Goal: Task Accomplishment & Management: Manage account settings

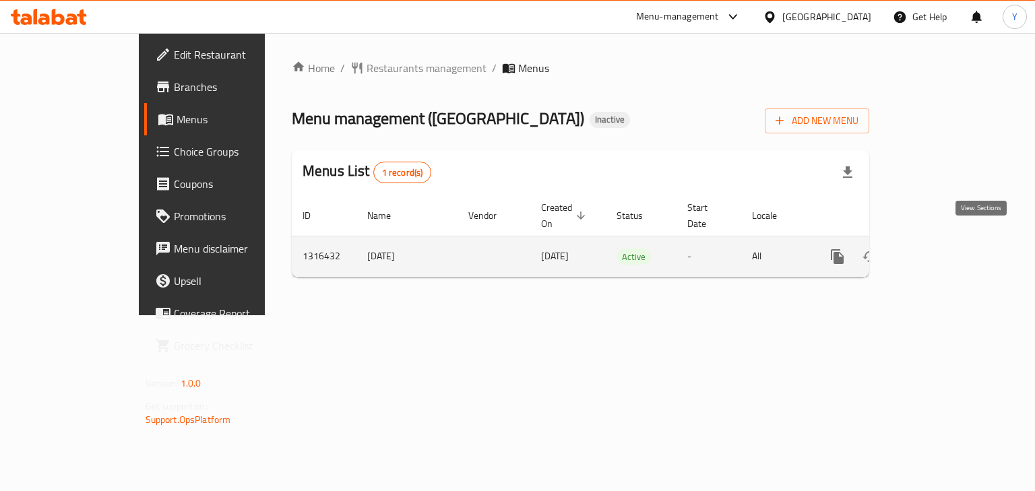
click at [951, 247] on link "enhanced table" at bounding box center [935, 257] width 32 height 32
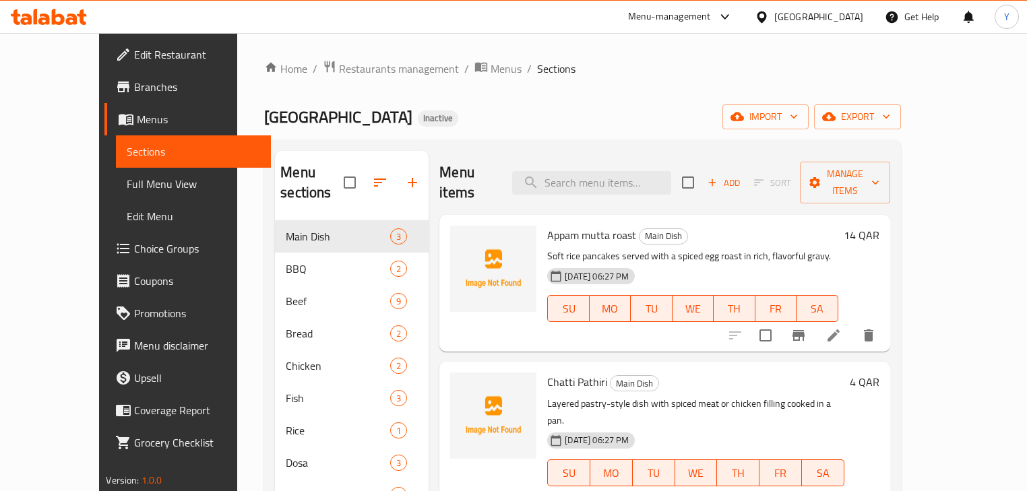
click at [634, 103] on div "Home / Restaurants management / Menus / Sections CHAI PALACE RESTAURANT Inactiv…" at bounding box center [582, 356] width 636 height 593
click at [127, 181] on span "Full Menu View" at bounding box center [193, 184] width 133 height 16
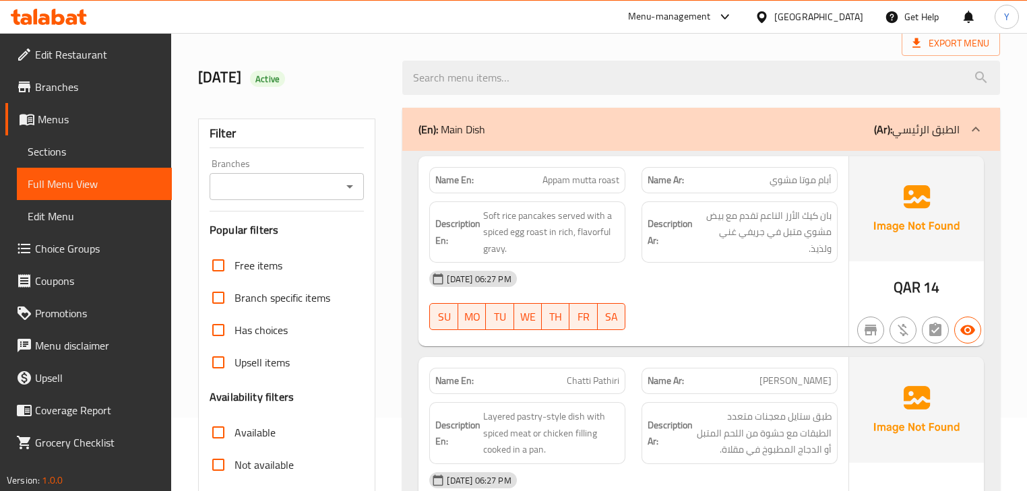
scroll to position [216, 0]
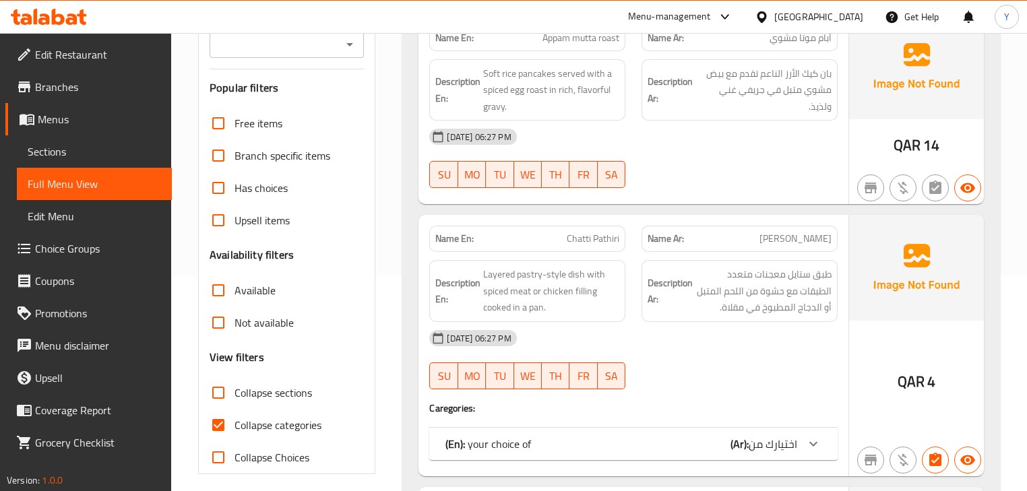
click at [234, 386] on input "Collapse sections" at bounding box center [218, 393] width 32 height 32
checkbox input "true"
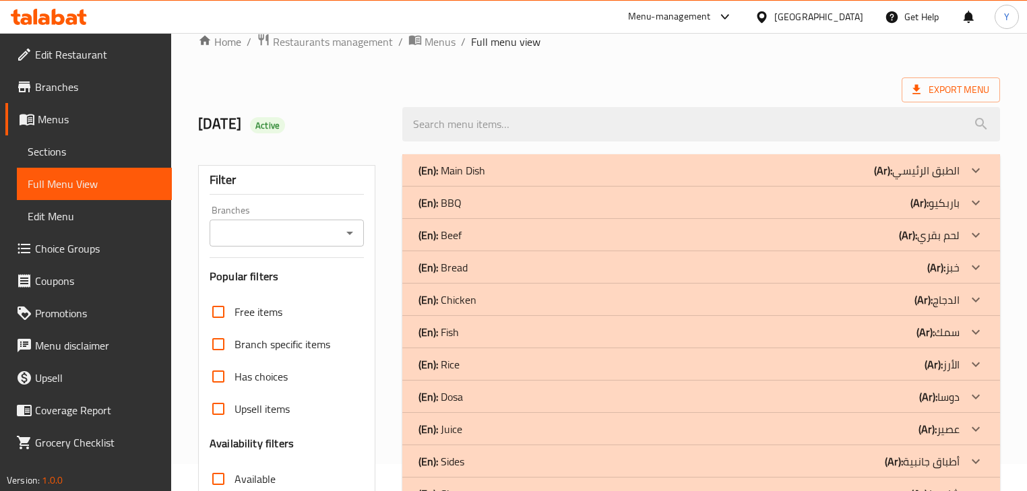
scroll to position [0, 0]
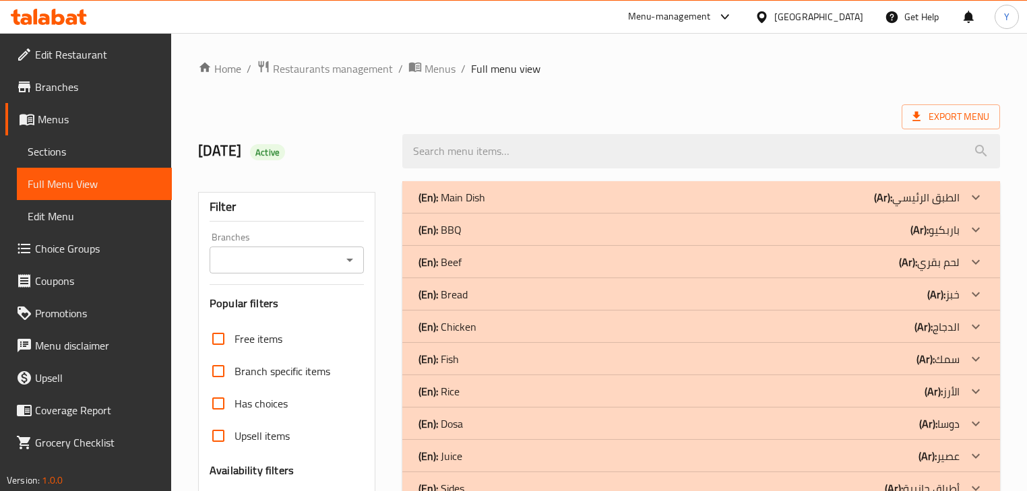
click at [597, 197] on div "(En): Main Dish (Ar): الطبق الرئيسي" at bounding box center [689, 197] width 541 height 16
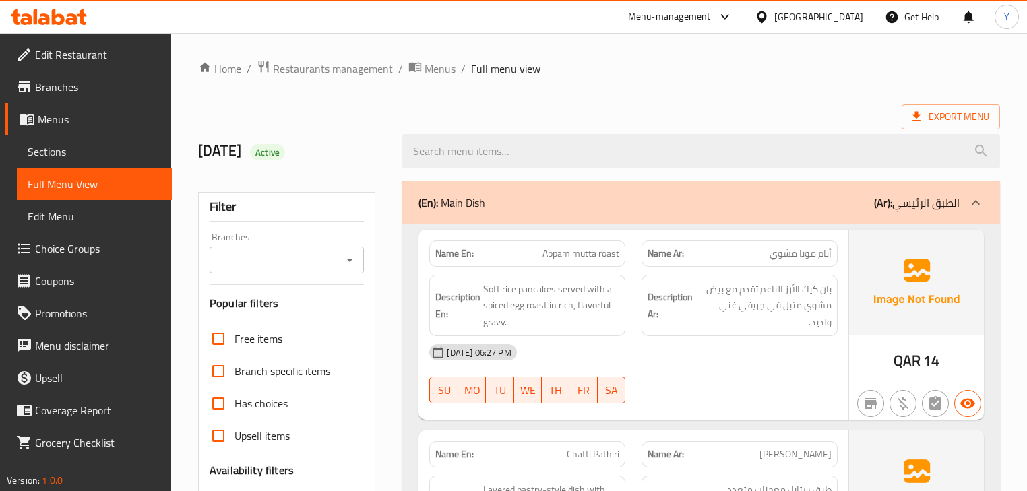
click at [598, 259] on span "Appam mutta roast" at bounding box center [581, 254] width 77 height 14
copy span "Appam mutta roast"
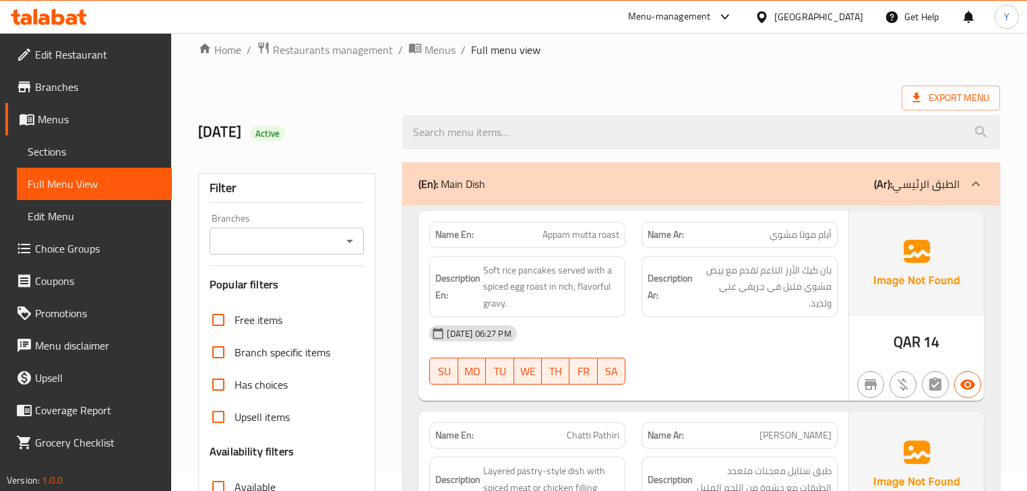
scroll to position [22, 0]
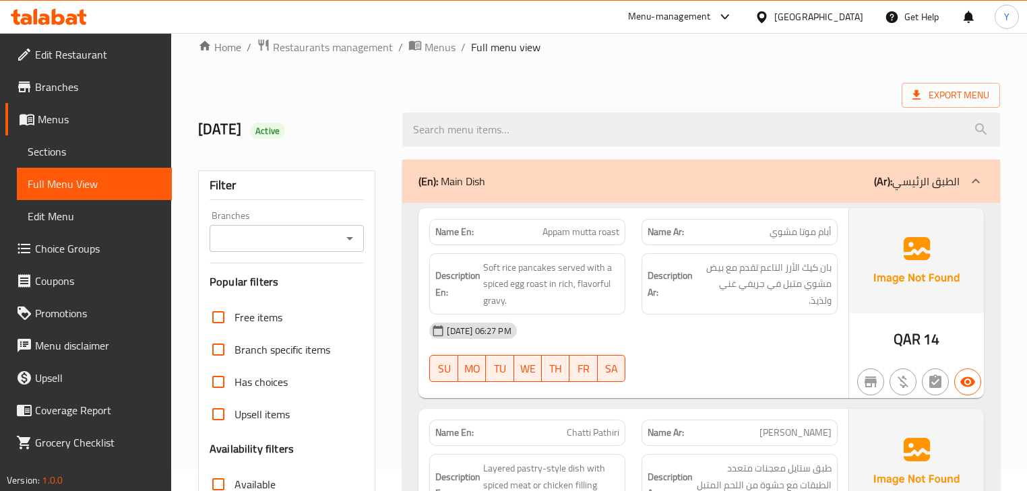
click at [728, 214] on div "Name Ar: [PERSON_NAME]" at bounding box center [740, 232] width 212 height 42
click at [768, 189] on div "(En): Main Dish (Ar): الطبق الرئيسي" at bounding box center [700, 181] width 597 height 43
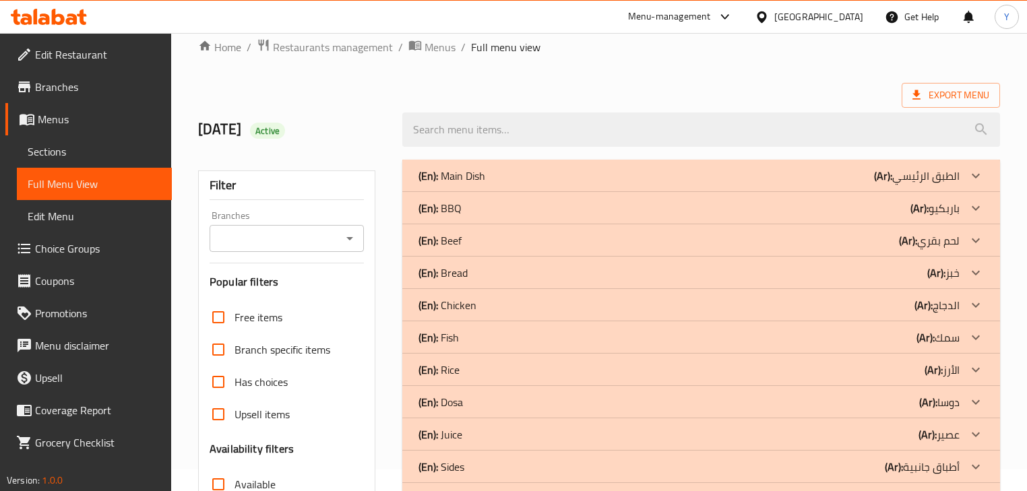
click at [768, 189] on div "(En): Main Dish (Ar): الطبق الرئيسي" at bounding box center [700, 176] width 597 height 32
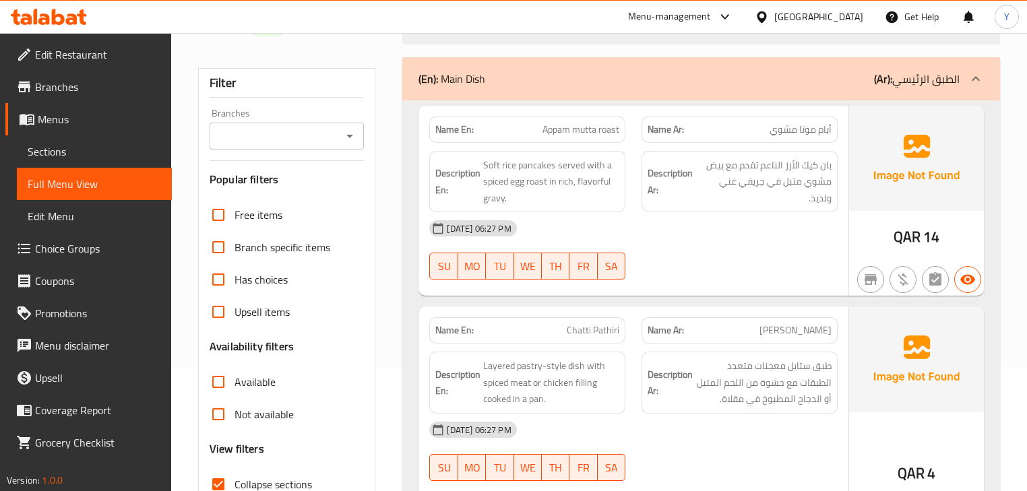
scroll to position [183, 0]
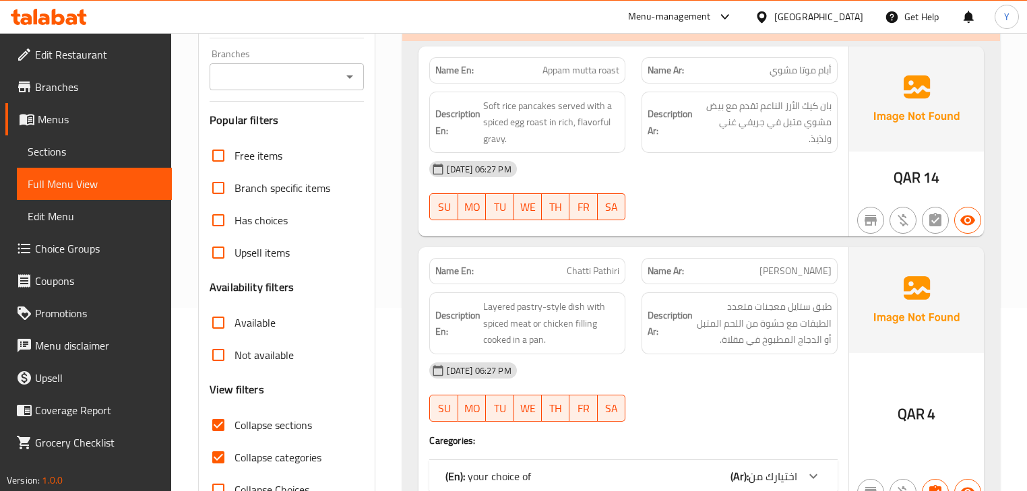
click at [771, 198] on div "[DATE] 06:27 PM SU MO TU WE TH FR SA" at bounding box center [633, 190] width 424 height 75
click at [584, 270] on span "Chatti Pathiri" at bounding box center [593, 271] width 53 height 14
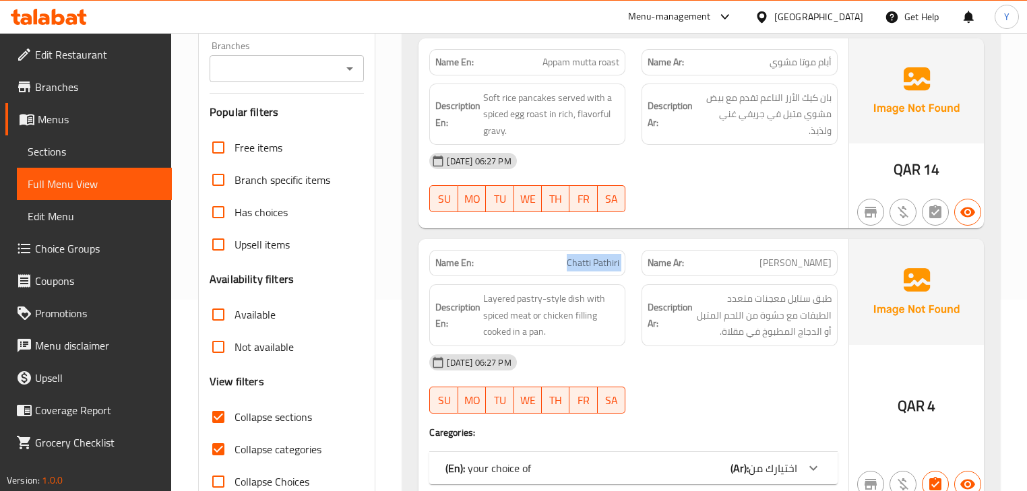
scroll to position [345, 0]
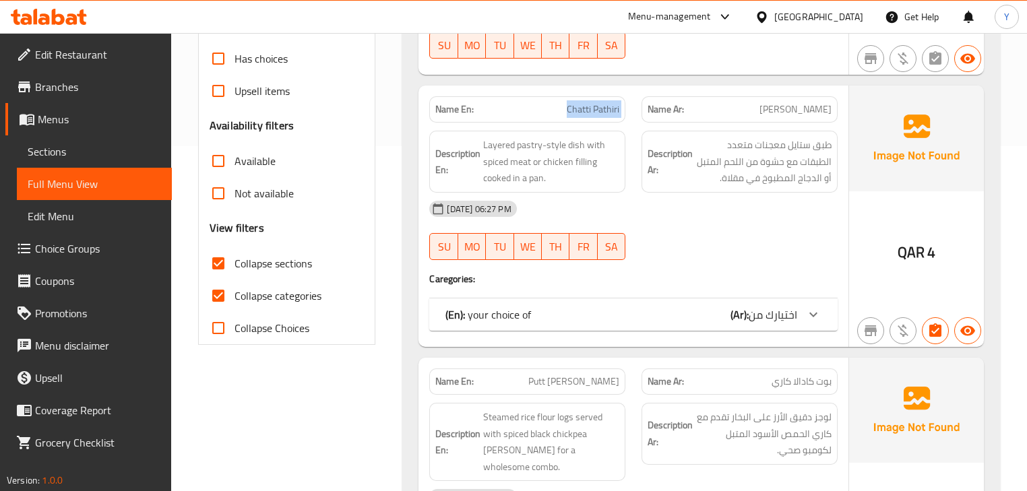
click at [763, 319] on span "اختيارك من" at bounding box center [773, 315] width 49 height 20
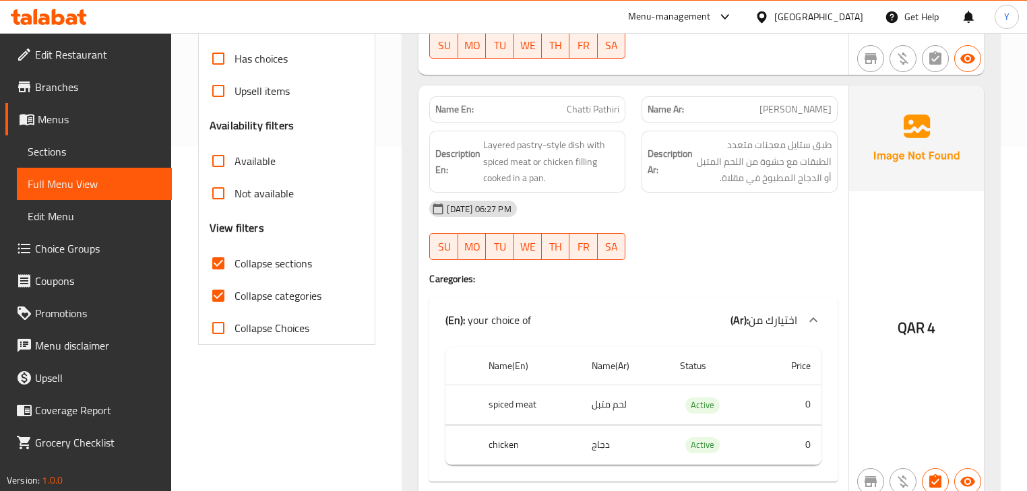
click at [859, 194] on div "QAR 4" at bounding box center [916, 292] width 135 height 412
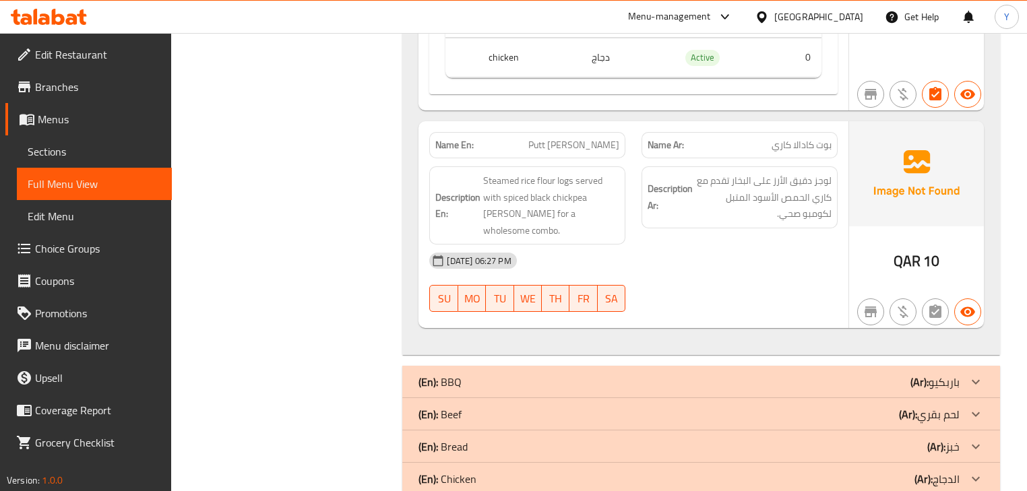
scroll to position [791, 0]
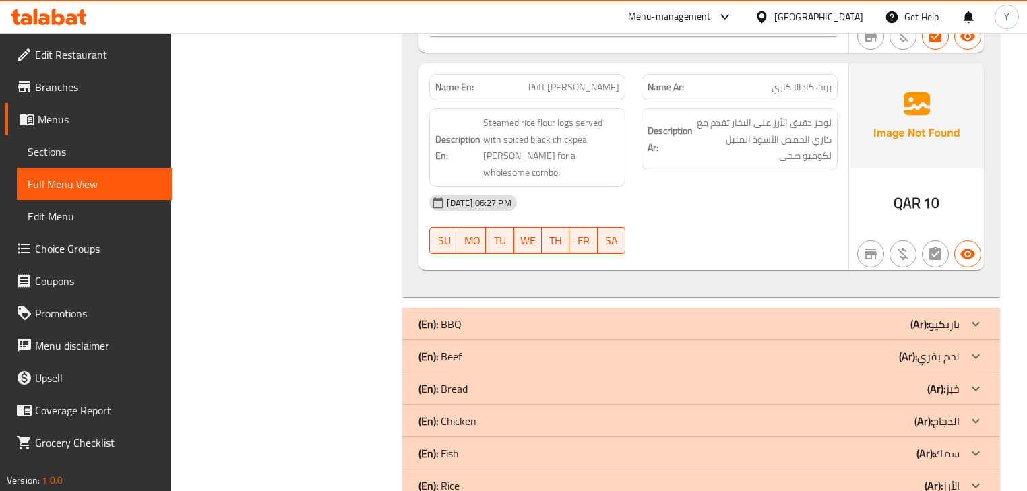
click at [617, 80] on span "Putt [PERSON_NAME]" at bounding box center [573, 87] width 91 height 14
copy span "Putt [PERSON_NAME]"
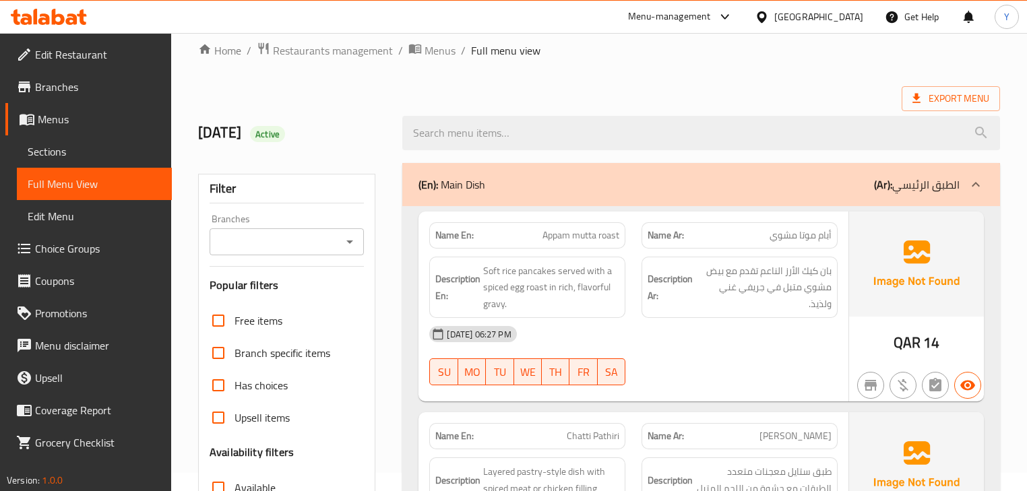
scroll to position [0, 0]
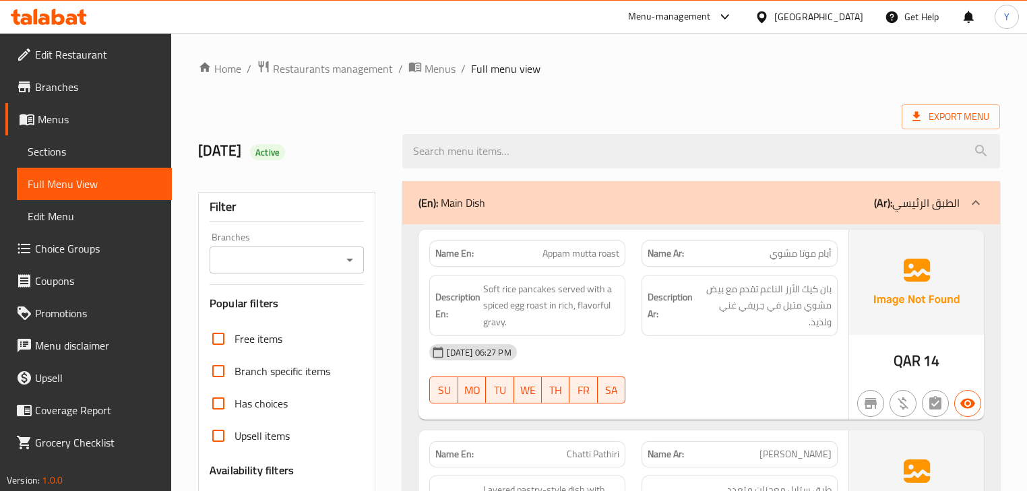
click at [660, 202] on div "(En): Main Dish (Ar): الطبق الرئيسي" at bounding box center [689, 203] width 541 height 16
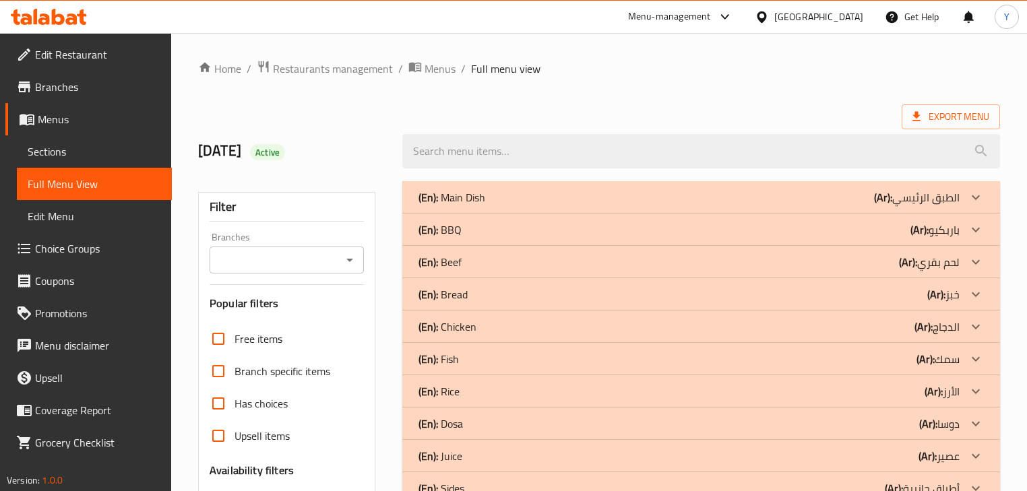
click at [855, 237] on div "(En): BBQ (Ar): باربكيو" at bounding box center [689, 230] width 541 height 16
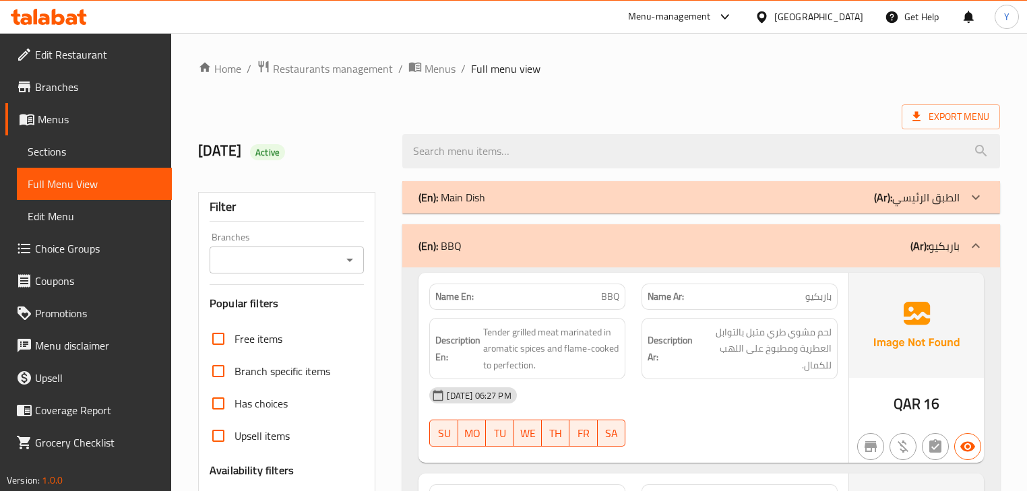
click at [530, 293] on p "Name En: BBQ" at bounding box center [527, 297] width 184 height 14
click at [533, 293] on p "Name En: BBQ" at bounding box center [527, 297] width 184 height 14
click at [598, 290] on p "Name En: BBQ" at bounding box center [527, 297] width 184 height 14
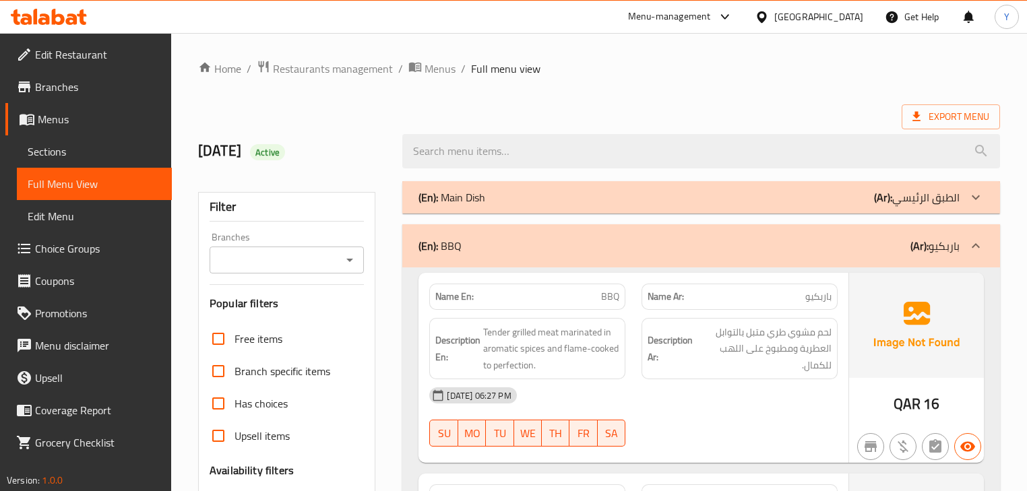
click at [632, 295] on div "Name En: BBQ" at bounding box center [527, 297] width 212 height 42
click at [619, 297] on span "BBQ" at bounding box center [610, 297] width 18 height 14
click at [616, 297] on span "BBQ" at bounding box center [610, 297] width 18 height 14
copy span "BBQ"
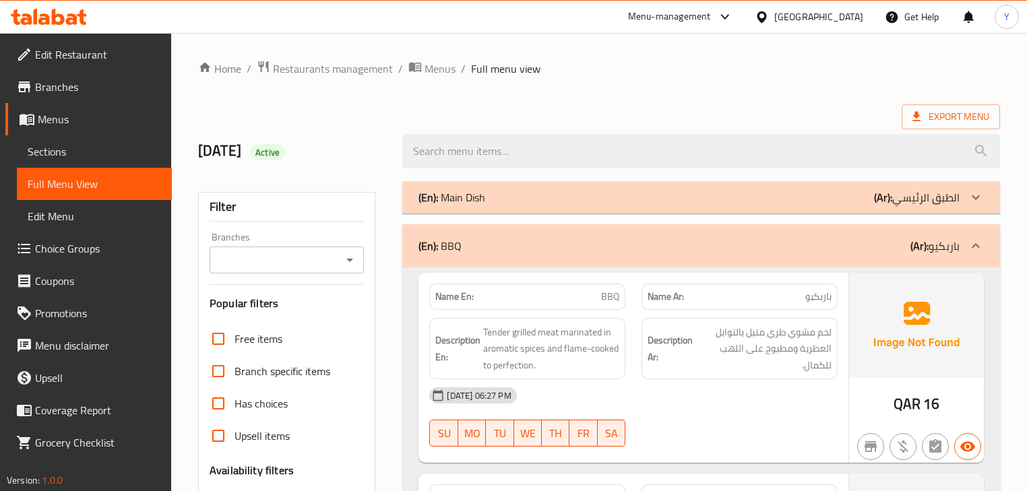
click at [567, 243] on div "(En): BBQ (Ar): باربكيو" at bounding box center [689, 246] width 541 height 16
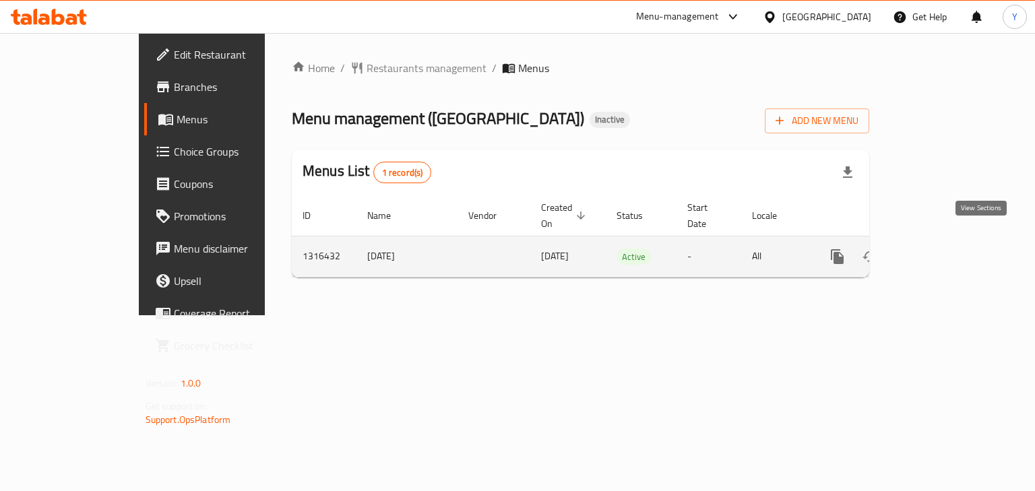
click at [943, 249] on icon "enhanced table" at bounding box center [935, 257] width 16 height 16
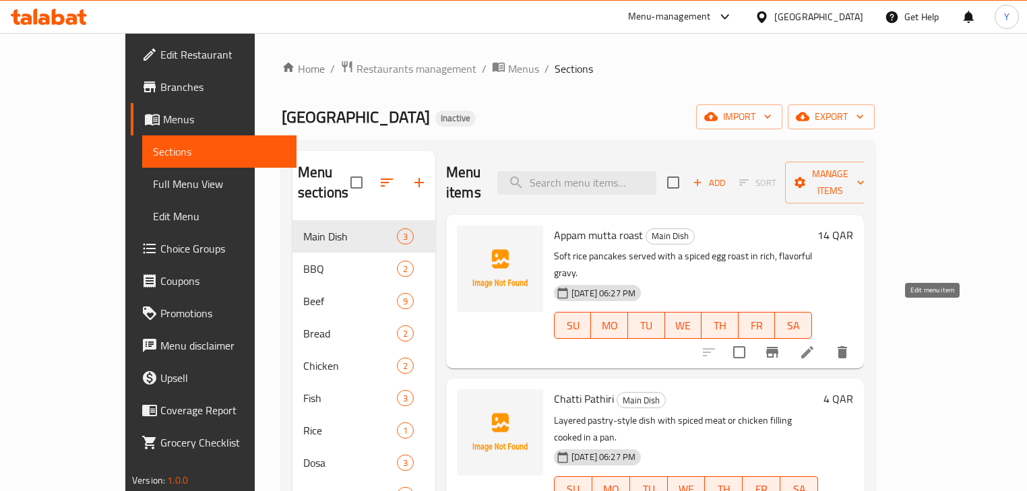
click at [815, 344] on icon at bounding box center [807, 352] width 16 height 16
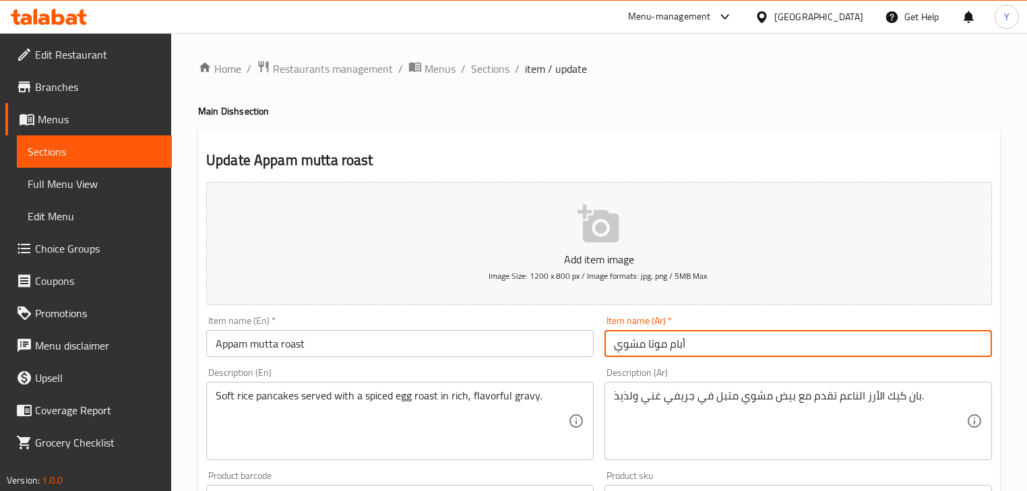
click at [717, 342] on input "أبام موتا مشوي" at bounding box center [799, 343] width 388 height 27
click at [919, 340] on input "أبام موتا مشوي" at bounding box center [799, 343] width 388 height 27
paste input "أبام"
paste input "موتا"
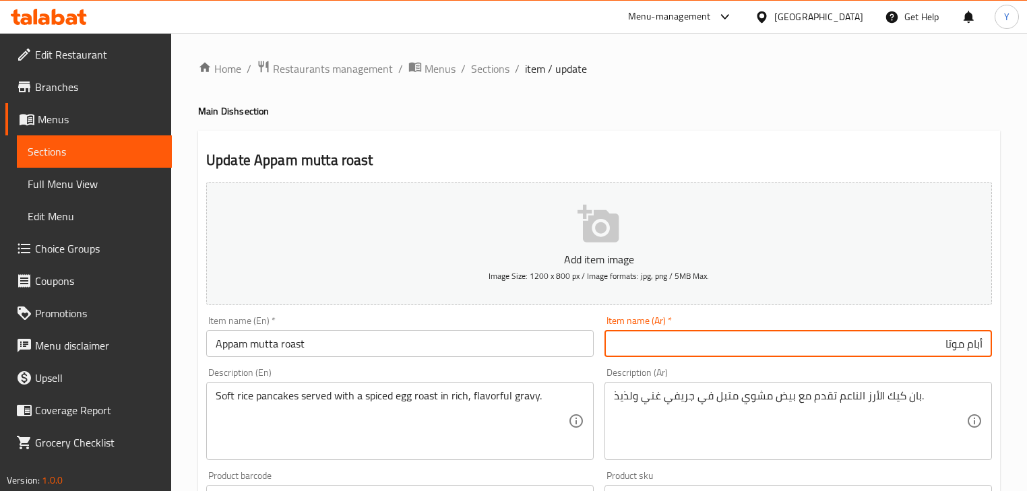
paste input "روست"
type input "أبام موتا روست"
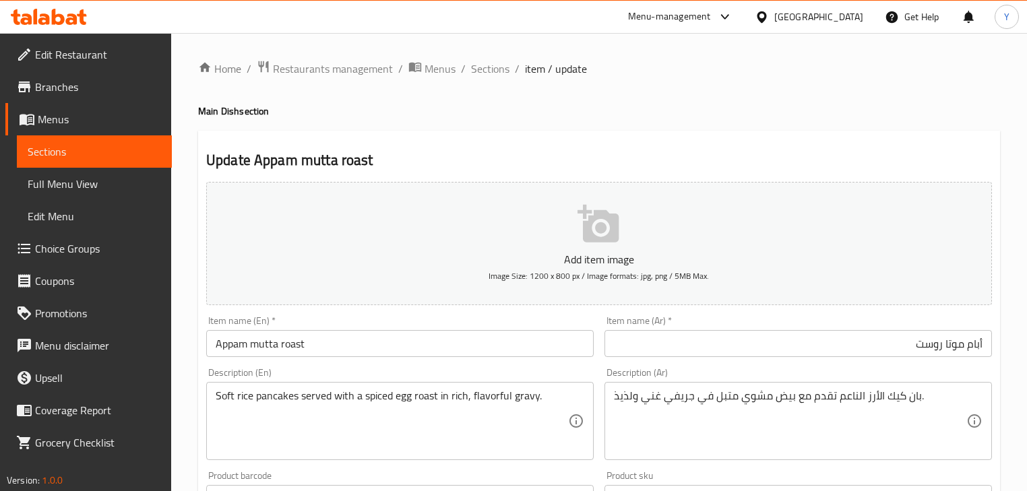
click at [941, 124] on div "Home / Restaurants management / Menus / Sections / item / update Main Dish sect…" at bounding box center [599, 492] width 802 height 865
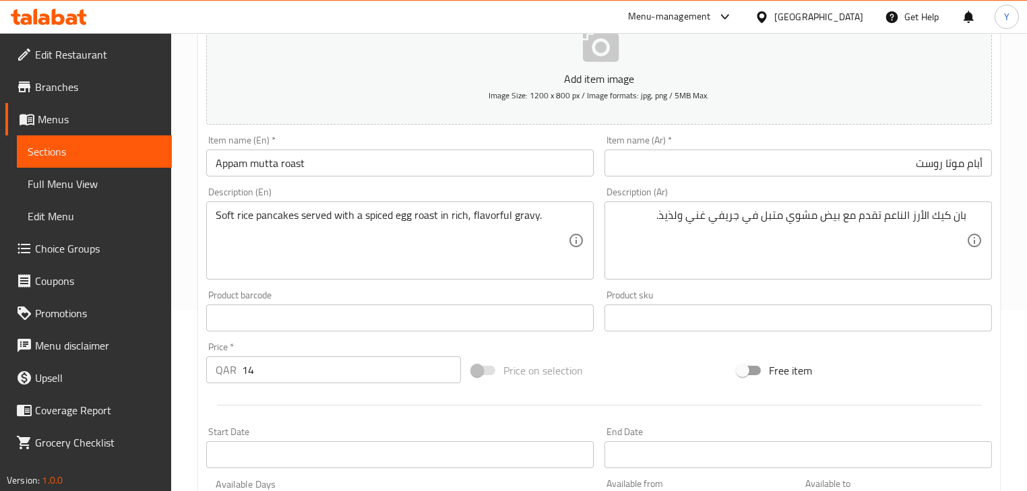
scroll to position [162, 0]
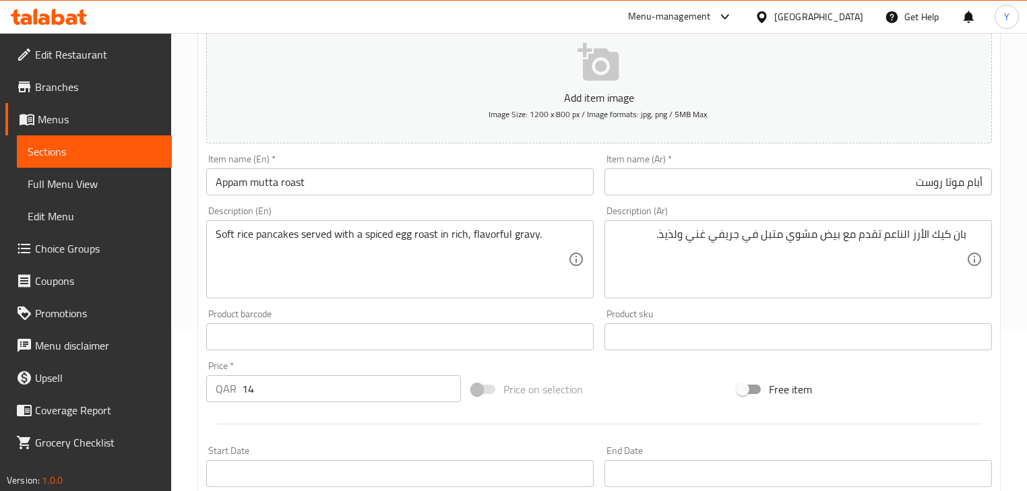
click at [809, 233] on textarea "بان كيك الأرز الناعم تقدم مع بيض مشوي متبل في جريفي غني ولذيذ." at bounding box center [790, 260] width 352 height 64
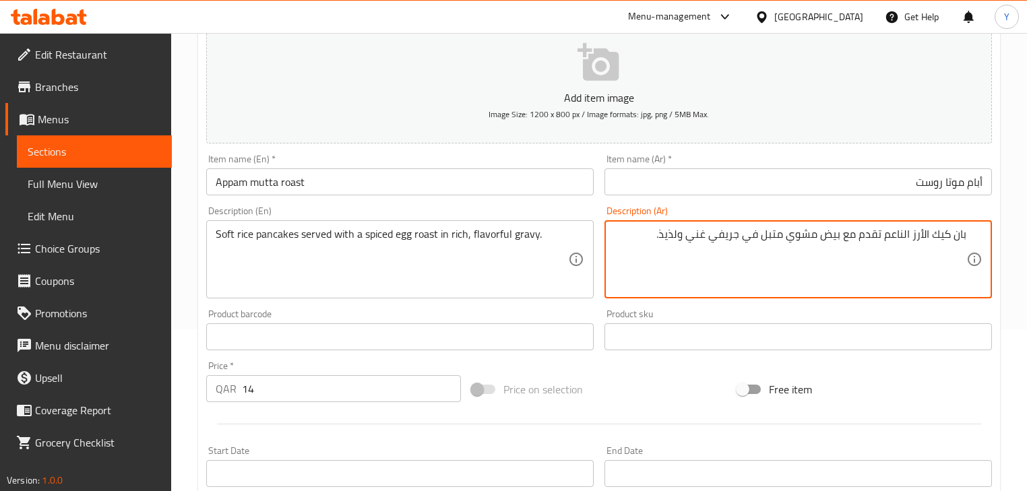
click at [809, 233] on textarea "بان كيك الأرز الناعم تقدم مع بيض مشوي متبل في جريفي غني ولذيذ." at bounding box center [790, 260] width 352 height 64
click at [809, 233] on textarea "بان كيك الأرز الناعم تقدم مع بيض روست متبل في جريفي غني ولذيذ." at bounding box center [790, 260] width 352 height 64
paste textarea "روست"
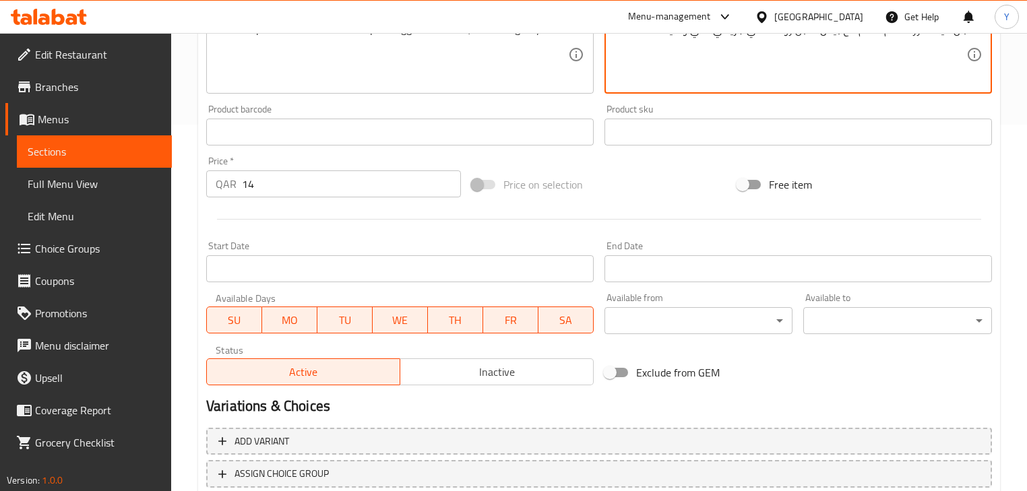
scroll to position [461, 0]
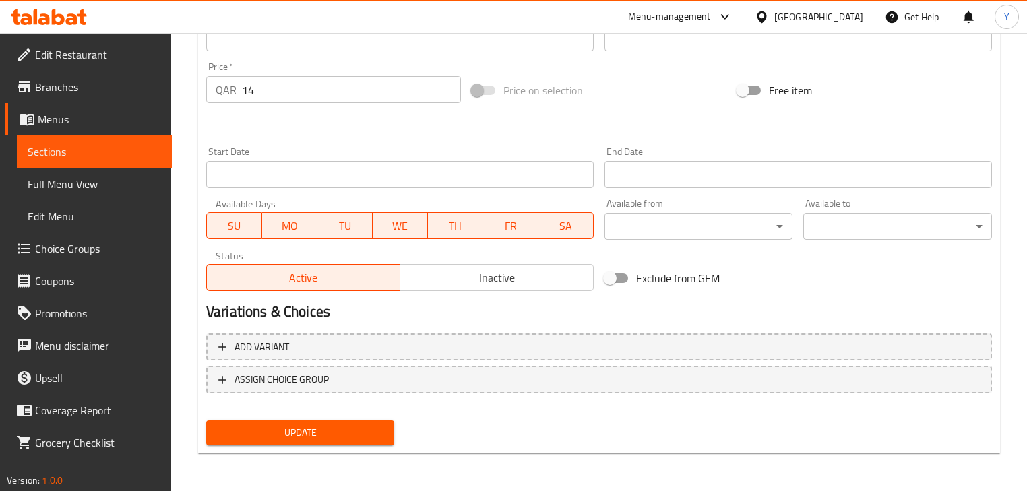
type textarea "بان كيك الأرز الناعم تقدم مع بيض متبل روست في جريفي غني ولذيذ."
click at [380, 421] on button "Update" at bounding box center [300, 433] width 188 height 25
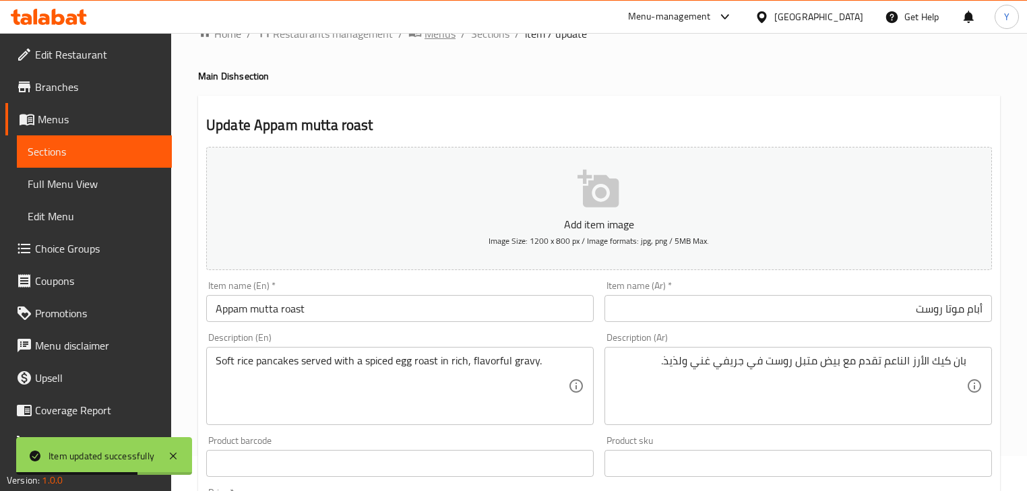
scroll to position [0, 0]
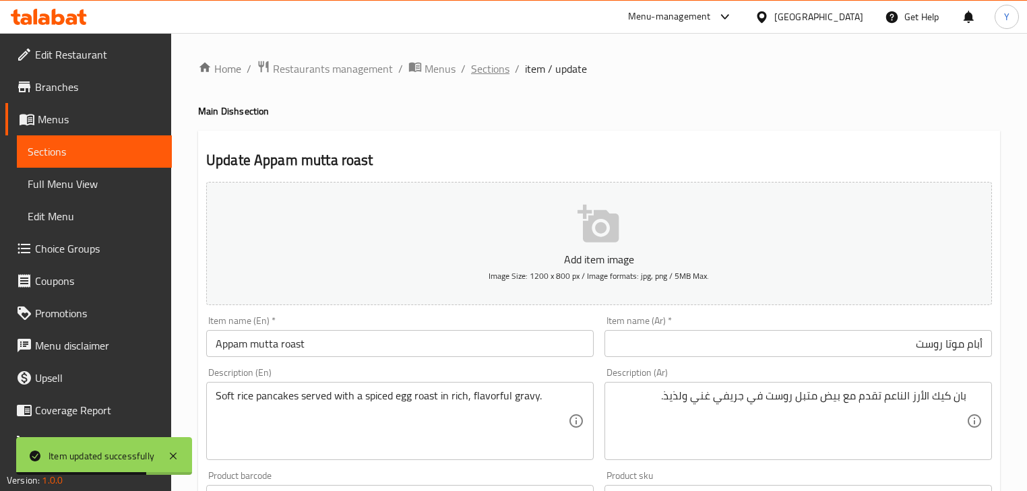
click at [491, 75] on span "Sections" at bounding box center [490, 69] width 38 height 16
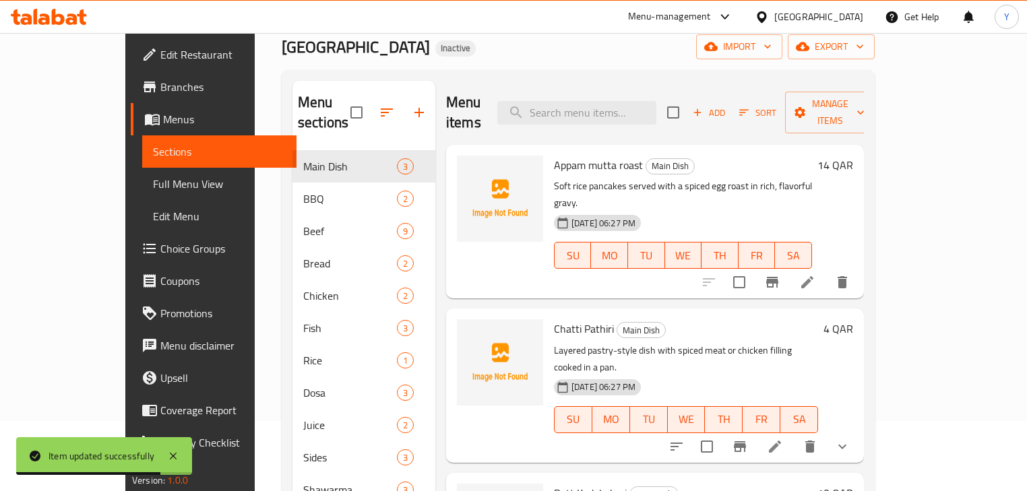
scroll to position [189, 0]
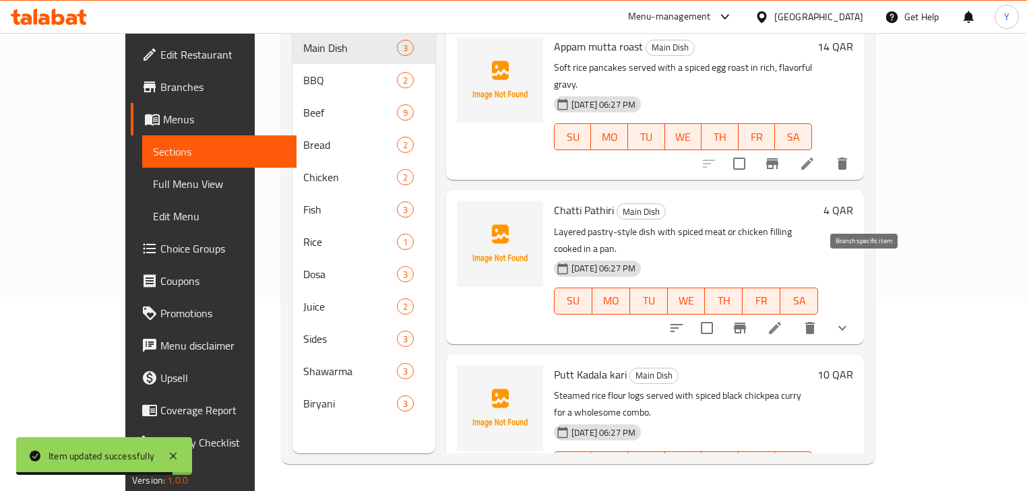
click at [794, 316] on li at bounding box center [775, 328] width 38 height 24
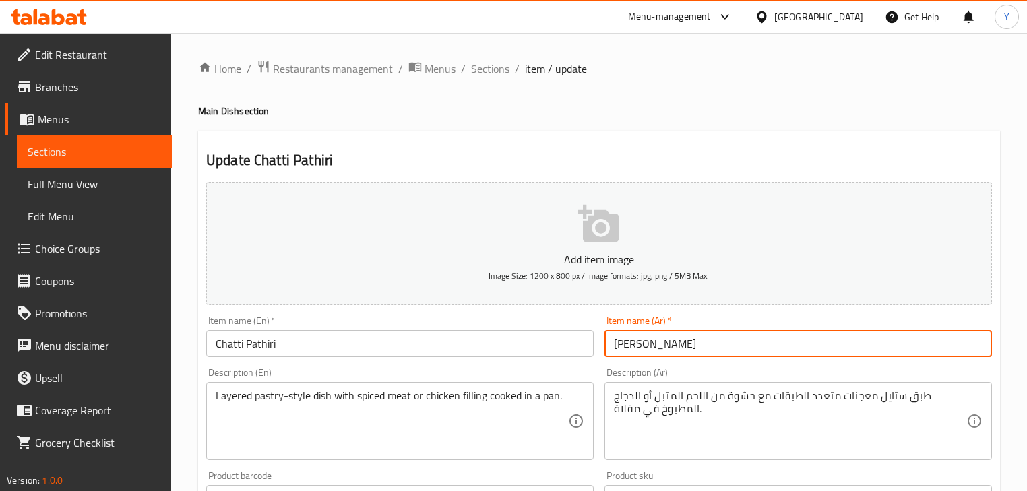
click at [706, 338] on input "[PERSON_NAME]" at bounding box center [799, 343] width 388 height 27
click at [813, 375] on div "Description (Ar) طبق ستايل معجنات متعدد الطبقات مع حشوة من اللحم المتبل أو الدج…" at bounding box center [799, 414] width 388 height 92
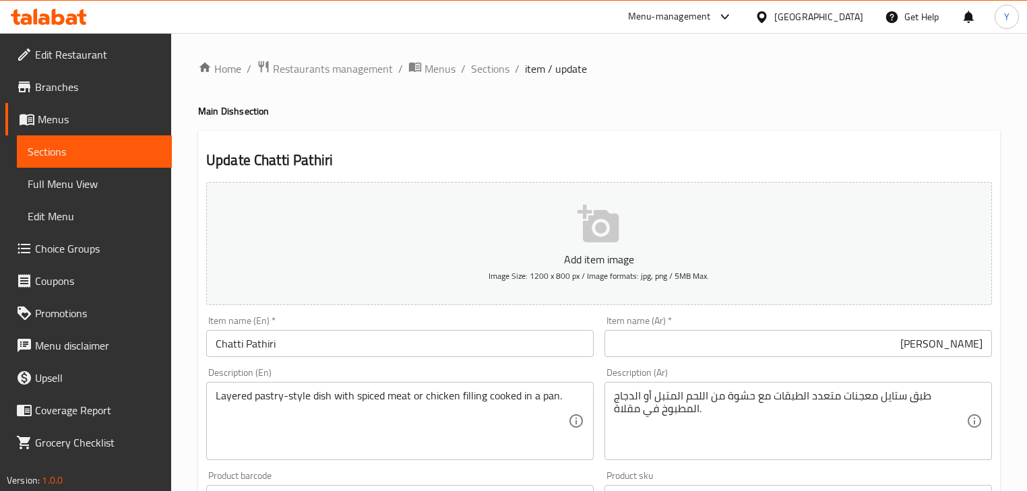
drag, startPoint x: 822, startPoint y: 387, endPoint x: 860, endPoint y: 391, distance: 38.0
click at [822, 388] on div "طبق ستايل معجنات متعدد الطبقات مع حشوة من اللحم المتبل أو الدجاج المطبوخ في مقل…" at bounding box center [799, 421] width 388 height 78
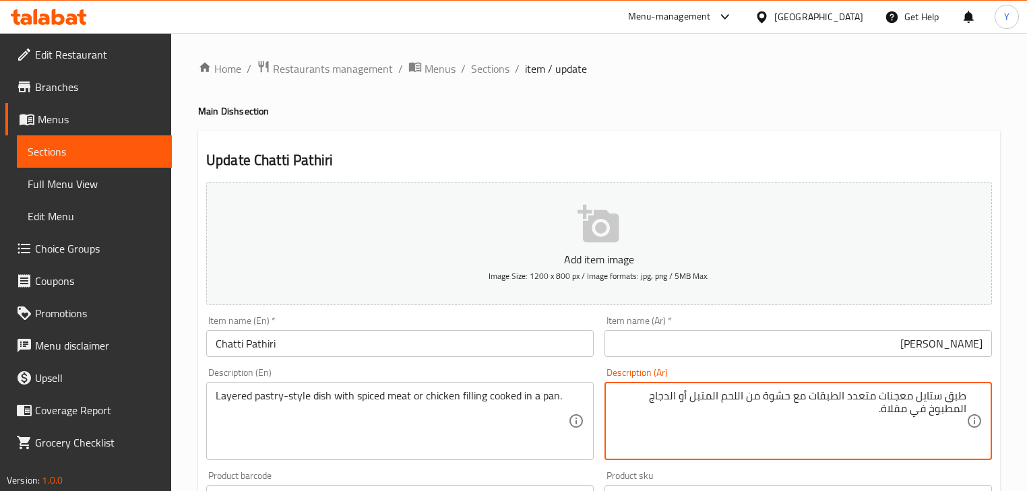
click at [918, 399] on textarea "طبق ستايل معجنات متعدد الطبقات مع حشوة من اللحم المتبل أو الدجاج المطبوخ في مقل…" at bounding box center [790, 422] width 352 height 64
click at [927, 398] on textarea "طبق ستايل معجنات متعدد الطبقات مع حشوة من اللحم المتبل أو الدجاج المطبوخ في مقل…" at bounding box center [790, 422] width 352 height 64
type textarea "طبق على طريقة المعجنات متعدد الطبقات مع حشوة من لحمه متبل أو دجاج مطبوخ في مقلا…"
click at [744, 69] on ol "Home / Restaurants management / Menus / Sections / item / update" at bounding box center [599, 69] width 802 height 18
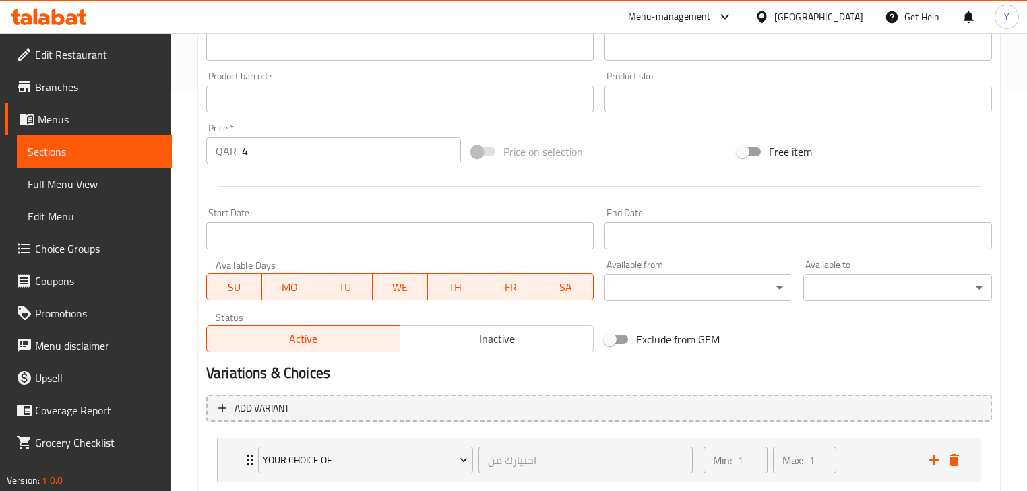
scroll to position [483, 0]
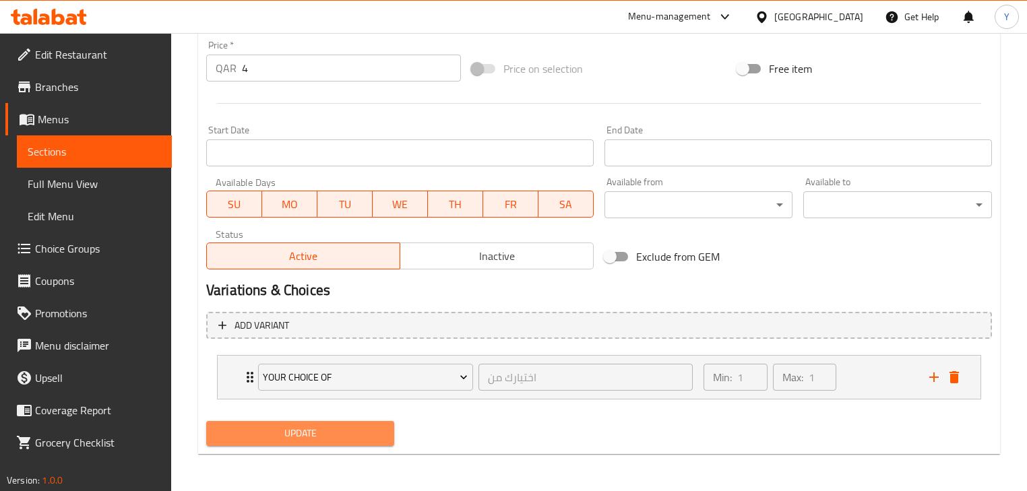
click at [315, 422] on button "Update" at bounding box center [300, 433] width 188 height 25
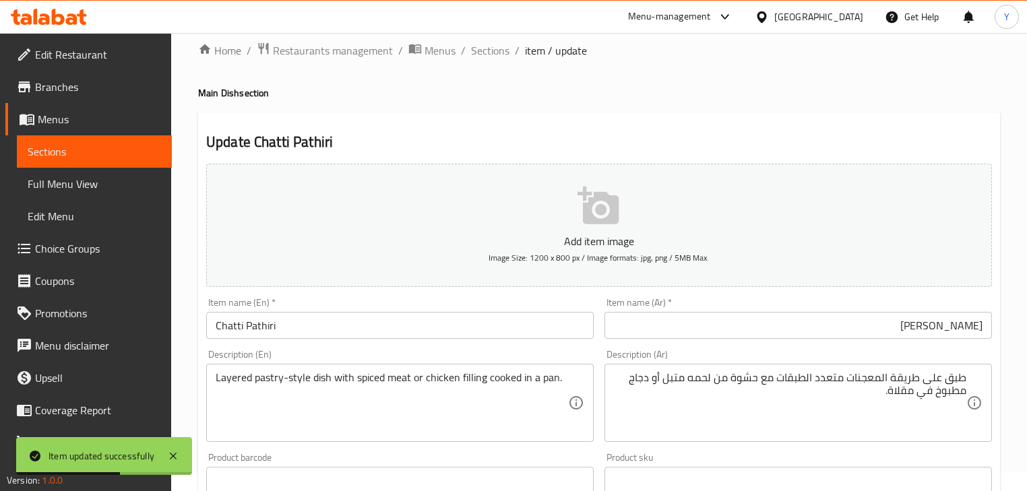
scroll to position [0, 0]
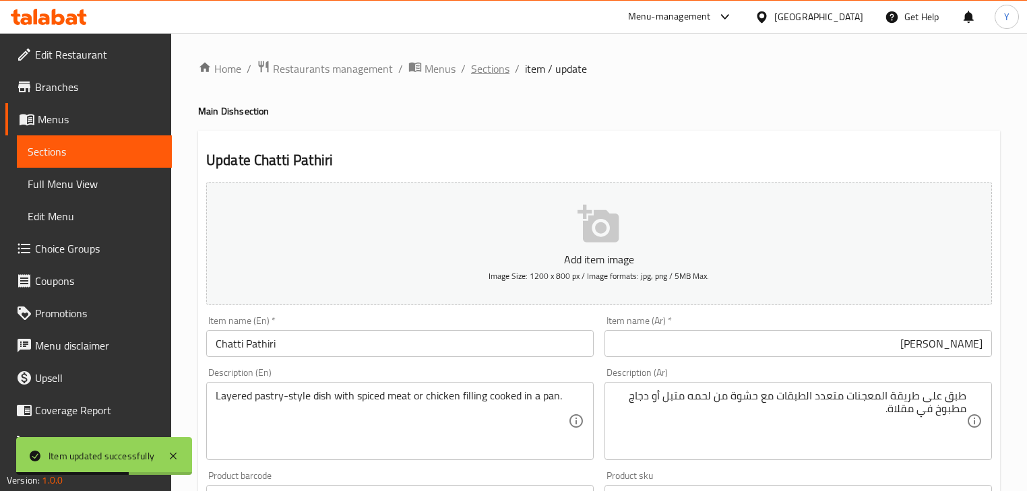
drag, startPoint x: 521, startPoint y: 59, endPoint x: 504, endPoint y: 63, distance: 17.3
click at [521, 60] on ol "Home / Restaurants management / Menus / Sections / item / update" at bounding box center [599, 69] width 802 height 18
click at [491, 63] on span "Sections" at bounding box center [490, 69] width 38 height 16
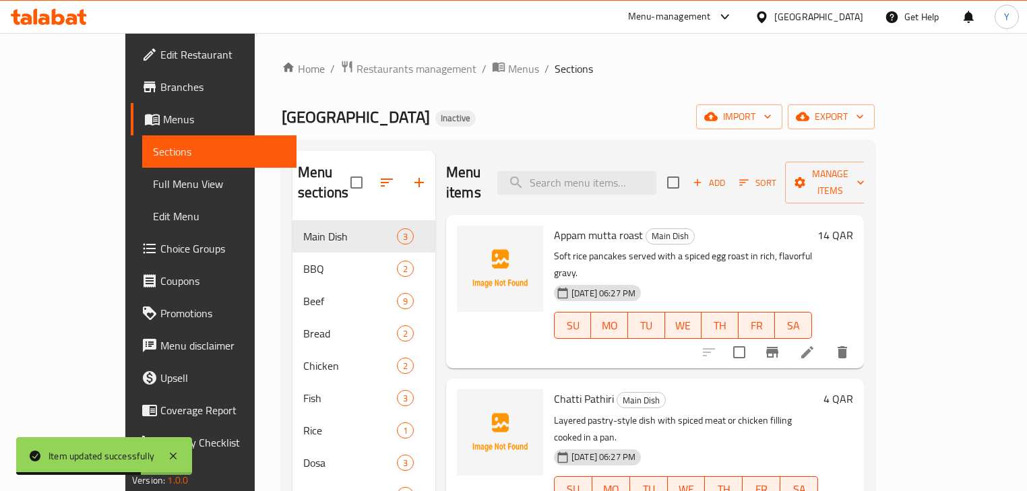
scroll to position [189, 0]
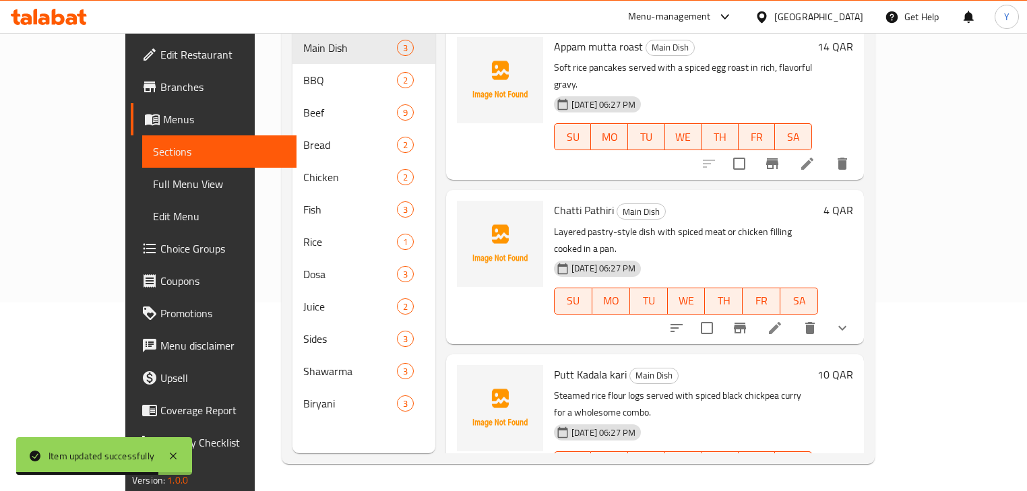
click at [813, 486] on icon at bounding box center [807, 492] width 12 height 12
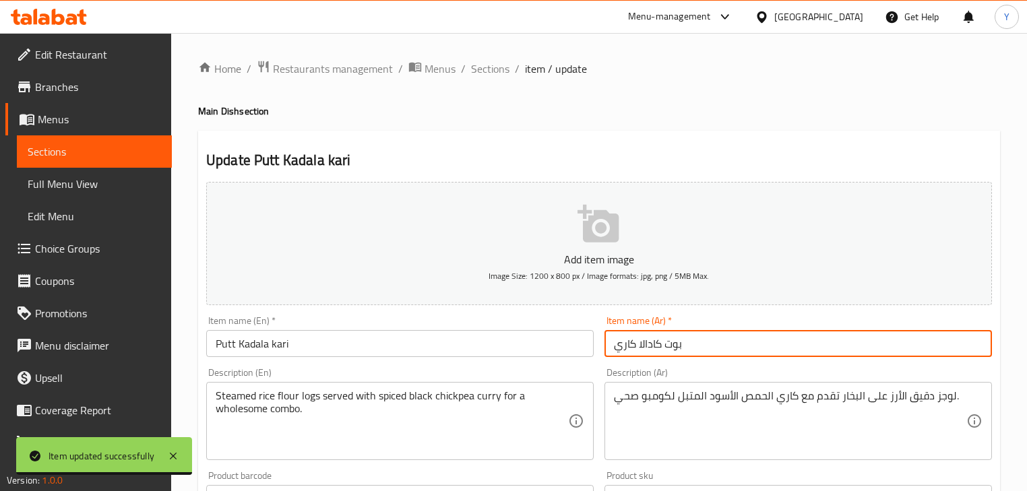
click at [697, 343] on input "بوت كادالا كاري" at bounding box center [799, 343] width 388 height 27
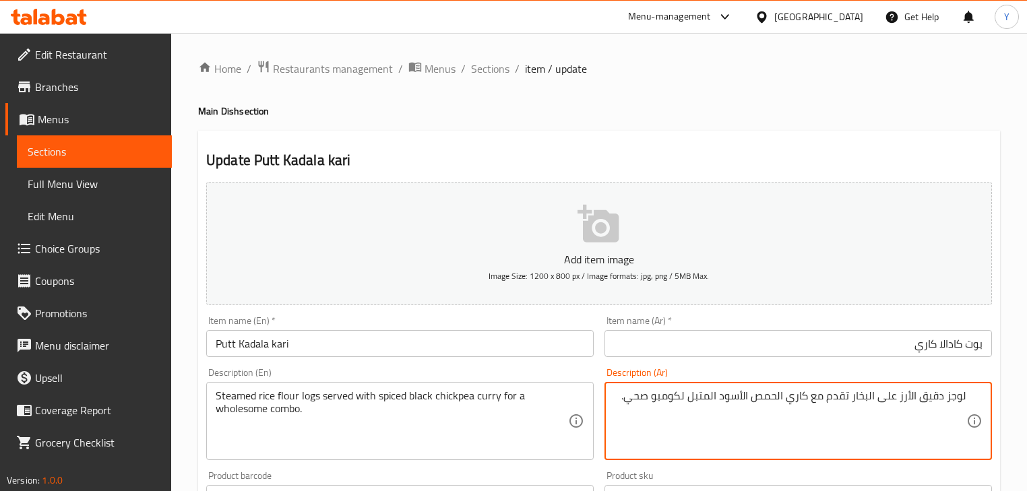
click at [904, 402] on textarea "لوجز دقيق الأرز على البخار تقدم مع كاري الحمص الأسود المتبل لكومبو صحي." at bounding box center [790, 422] width 352 height 64
click at [916, 401] on textarea "لوجز دقيق الأرز على البخار تقدم مع كاري الحمص الأسود المتبل لكومبو صحي." at bounding box center [790, 422] width 352 height 64
click at [915, 398] on textarea "لوجز دقيق أرز على البخار تقدم مع كاري الحمص الأسود المتبل لكومبو صحي." at bounding box center [790, 422] width 352 height 64
drag, startPoint x: 915, startPoint y: 398, endPoint x: 880, endPoint y: 392, distance: 35.7
click at [880, 392] on textarea "لوجز دقيق أرز على البخار تقدم مع كاري الحمص الأسود المتبل لكومبو صحي." at bounding box center [790, 422] width 352 height 64
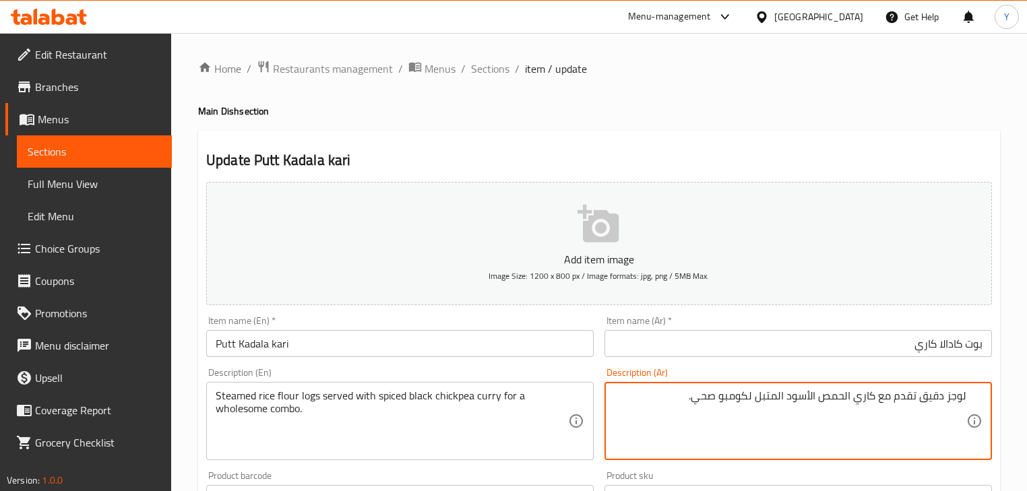
paste textarea "أرز على البخار"
type textarea "أرز على البخار فلور لوجز تقدم مع كاري حمص أسود متبل لكومبو صحي."
click at [747, 164] on h2 "Update Putt Kadala kari" at bounding box center [599, 160] width 786 height 20
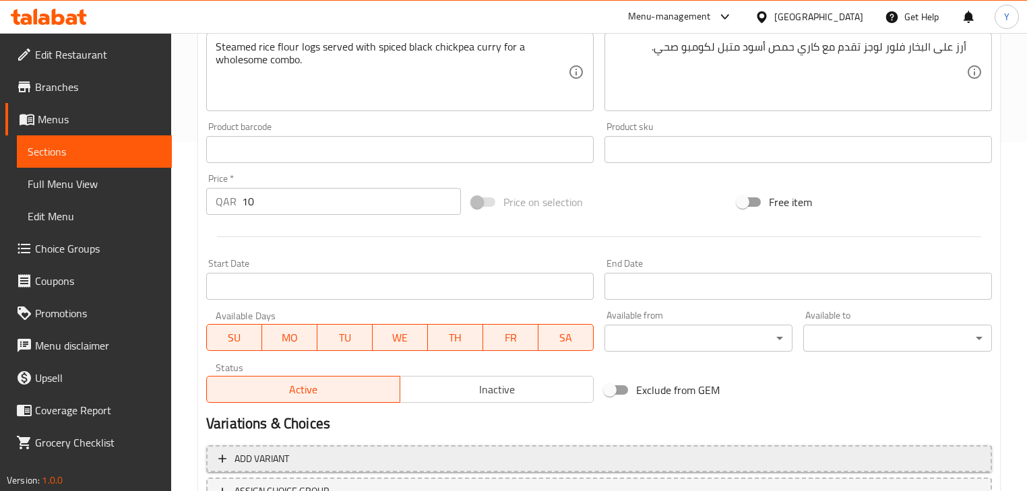
scroll to position [461, 0]
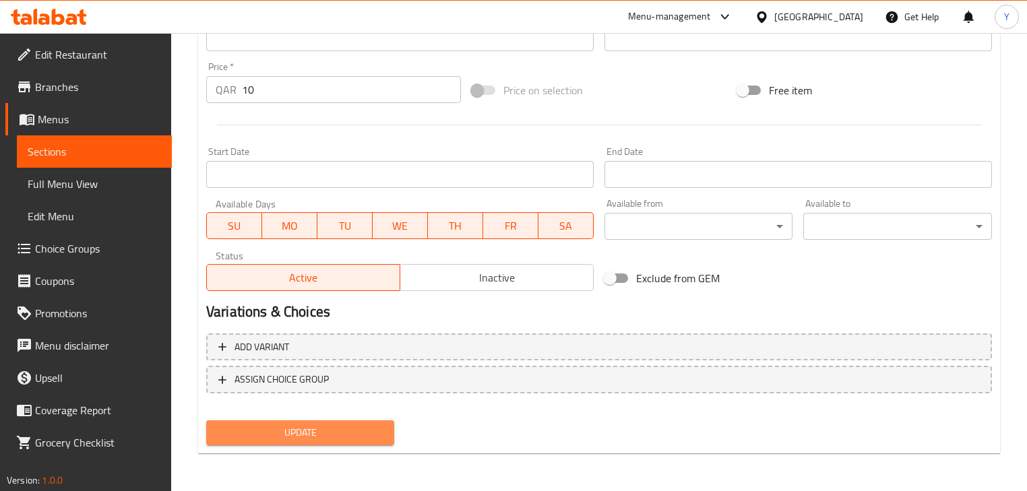
click at [310, 441] on span "Update" at bounding box center [300, 433] width 166 height 17
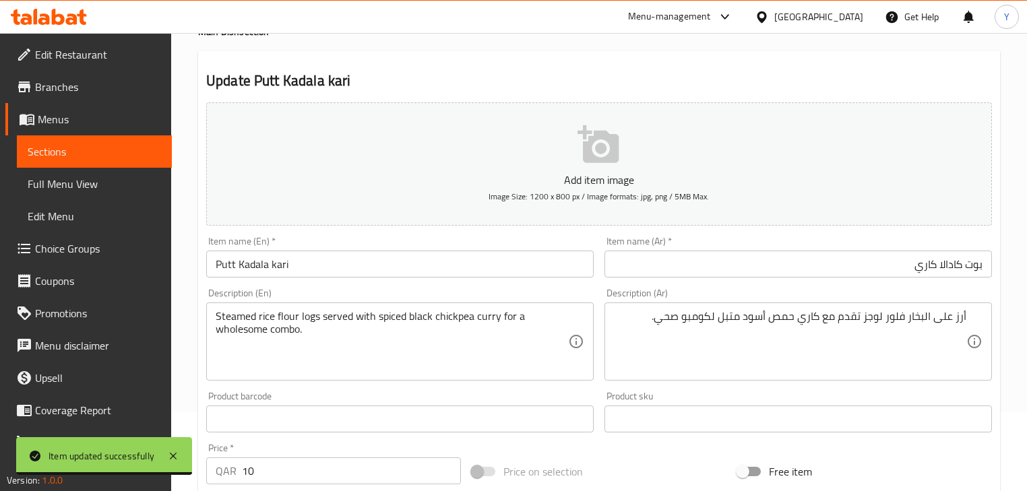
scroll to position [0, 0]
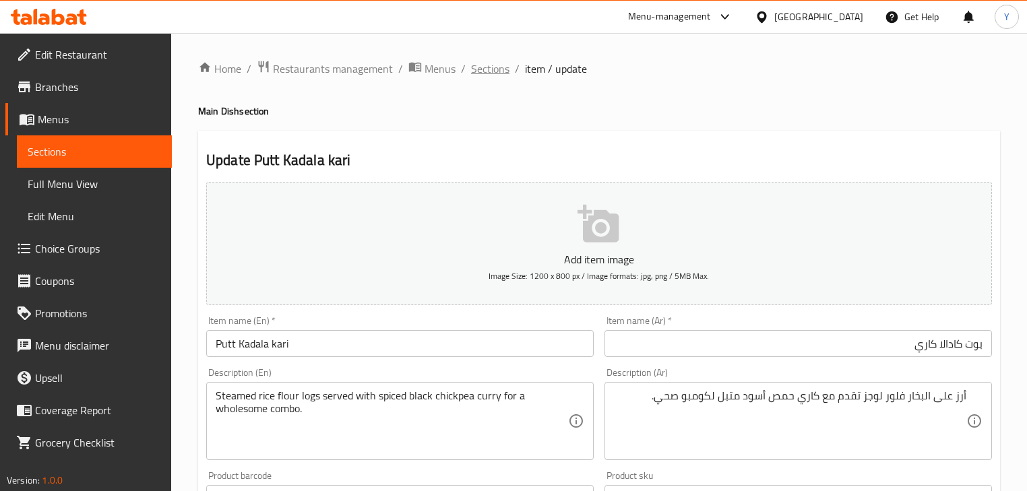
click at [495, 67] on span "Sections" at bounding box center [490, 69] width 38 height 16
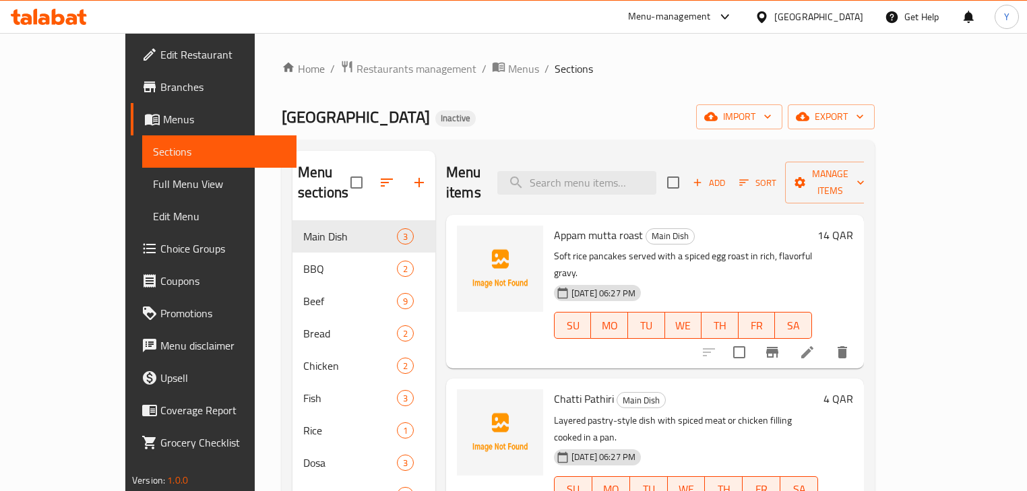
click at [576, 159] on div "Menu items Add Sort Manage items" at bounding box center [655, 183] width 418 height 64
click at [583, 178] on input "search" at bounding box center [576, 183] width 159 height 24
paste input "BBQ"
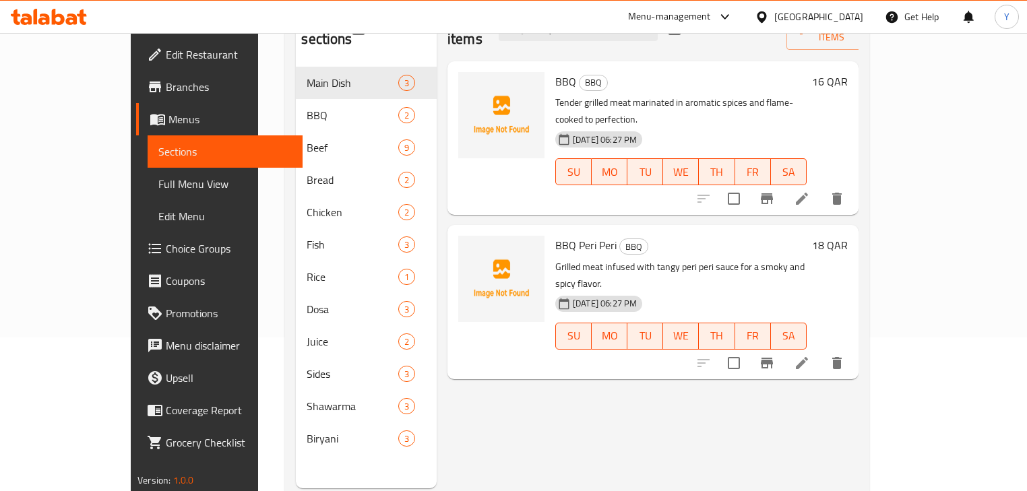
scroll to position [135, 0]
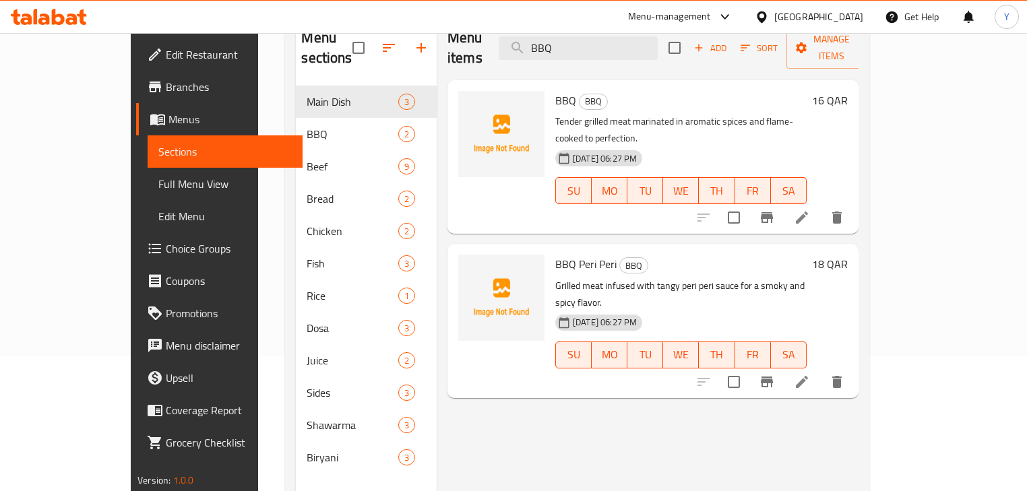
type input "BBQ"
click at [810, 210] on icon at bounding box center [802, 218] width 16 height 16
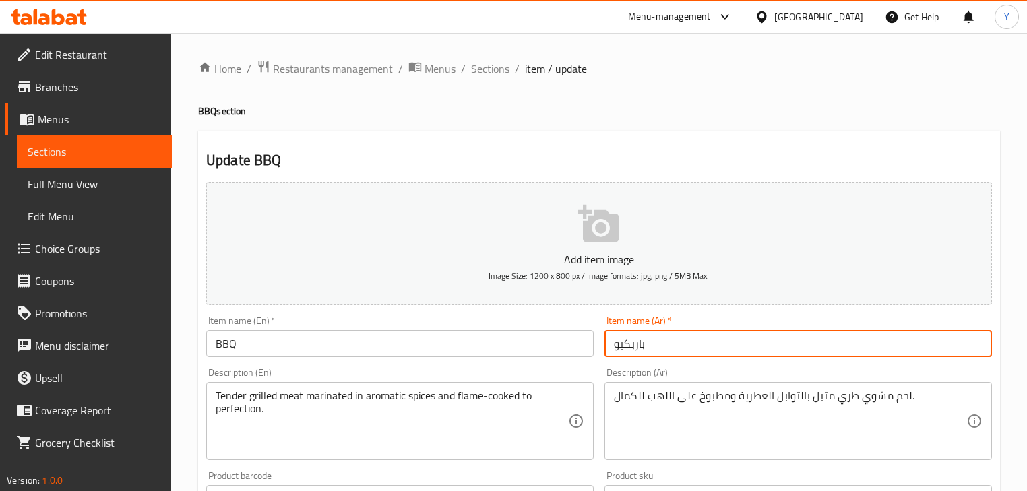
click at [729, 357] on input "باربكيو" at bounding box center [799, 343] width 388 height 27
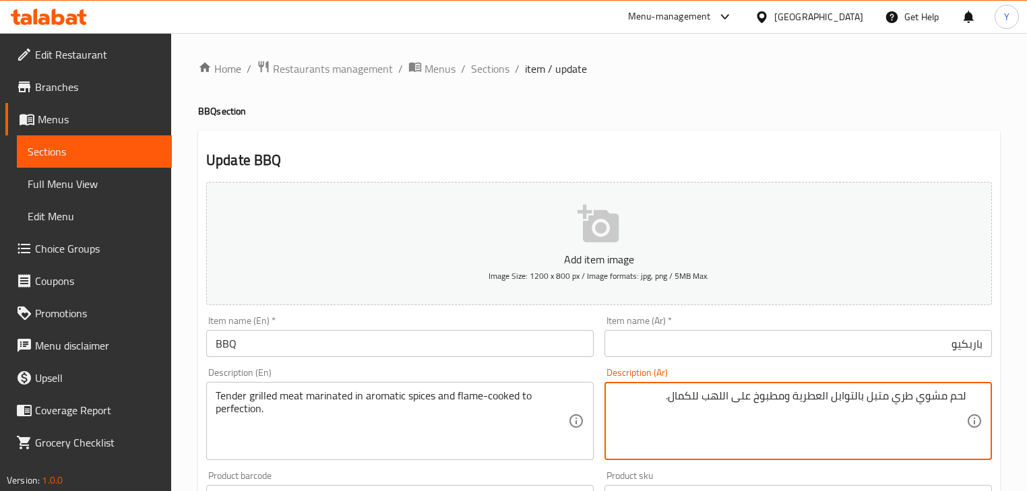
click at [890, 394] on textarea "لحم مشوي طري متبل بالتوابل العطرية ومطبوخ على اللهب للكمال." at bounding box center [790, 422] width 352 height 64
click at [897, 394] on textarea "لحم مشوي طري متبل بالتوابل العطرية ومطبوخ على اللهب للكمال." at bounding box center [790, 422] width 352 height 64
click at [700, 399] on textarea "لحم مشوي تندر متبل في توابل عطرية ومطبوخ على اللهب للكمال." at bounding box center [790, 422] width 352 height 64
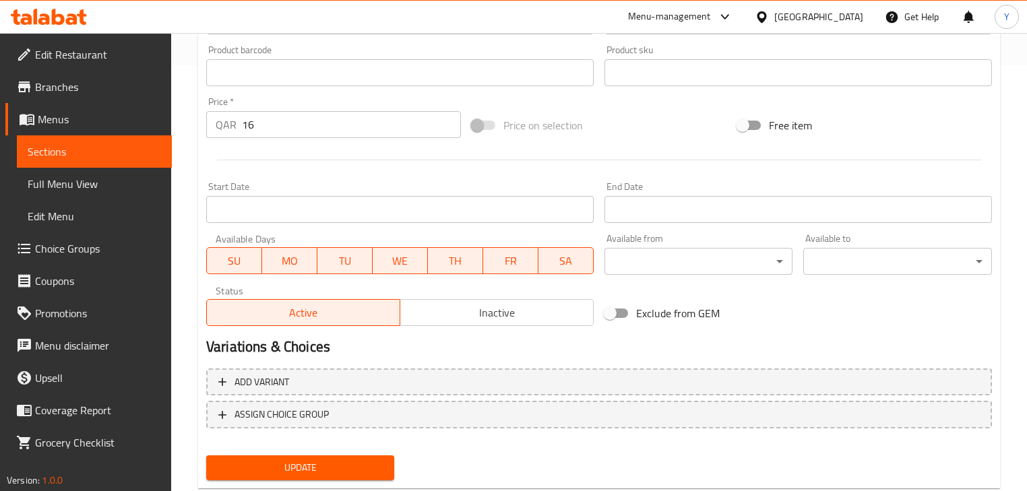
scroll to position [461, 0]
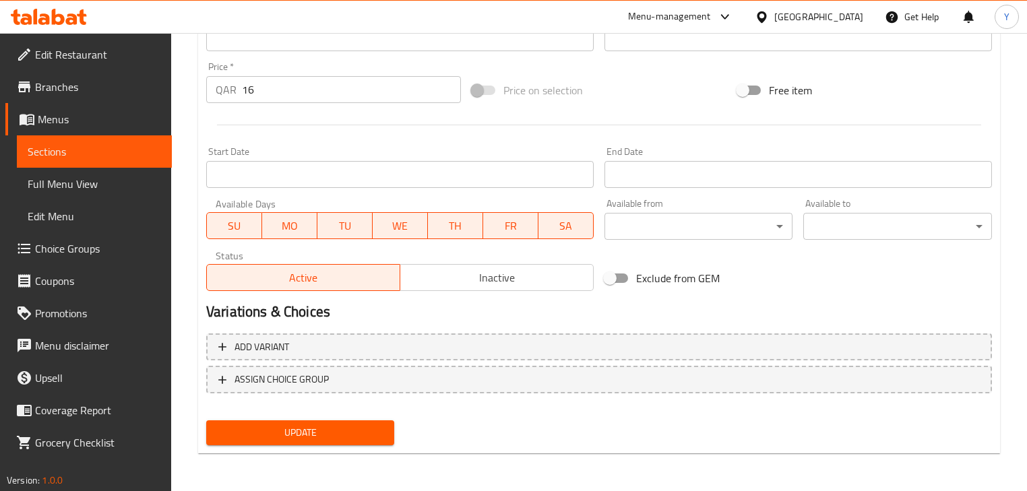
click at [347, 447] on div "Update" at bounding box center [300, 433] width 199 height 36
click at [350, 437] on span "Update" at bounding box center [300, 433] width 166 height 17
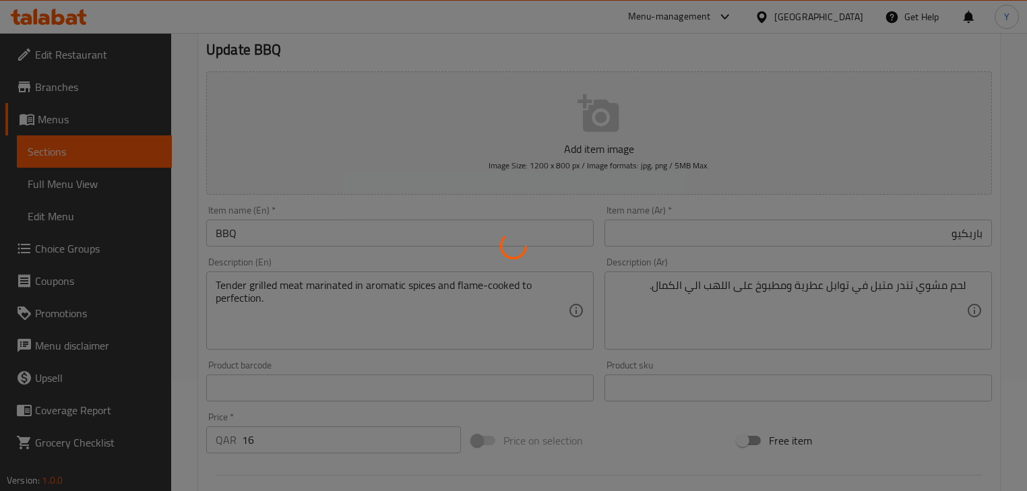
scroll to position [0, 0]
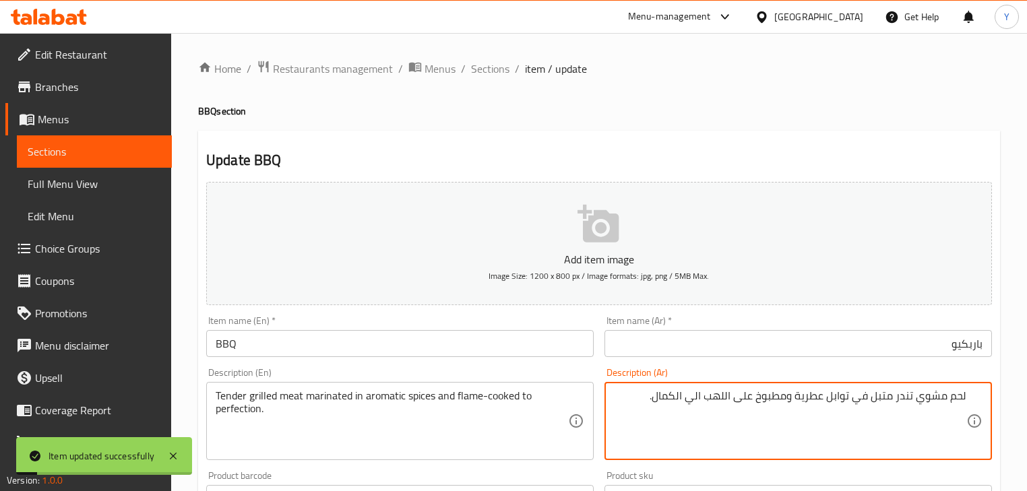
click at [696, 400] on textarea "لحم مشوي تندر متبل في توابل عطرية ومطبوخ على اللهب الي الكمال." at bounding box center [790, 422] width 352 height 64
type textarea "لحم مشوي تندر متبل في توابل عطرية ومطبوخ على اللهب حتي الكمال."
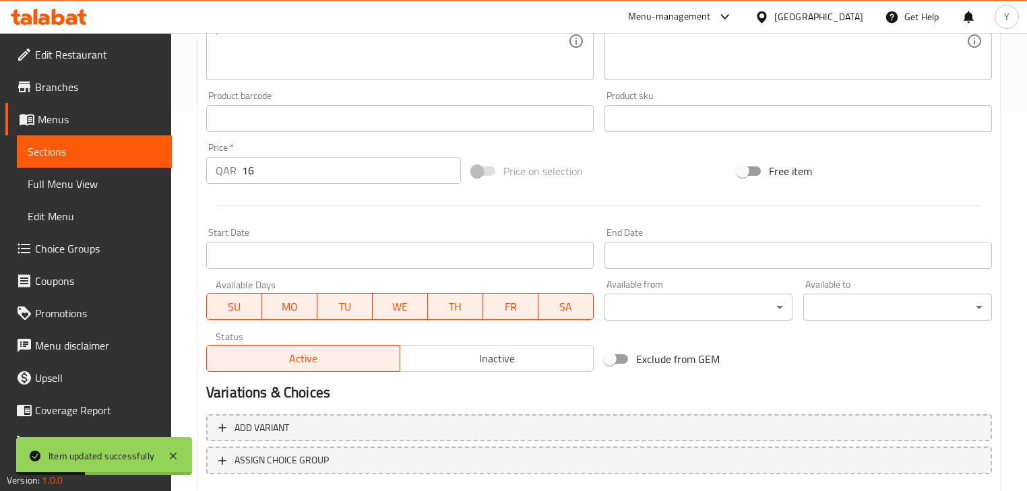
scroll to position [431, 0]
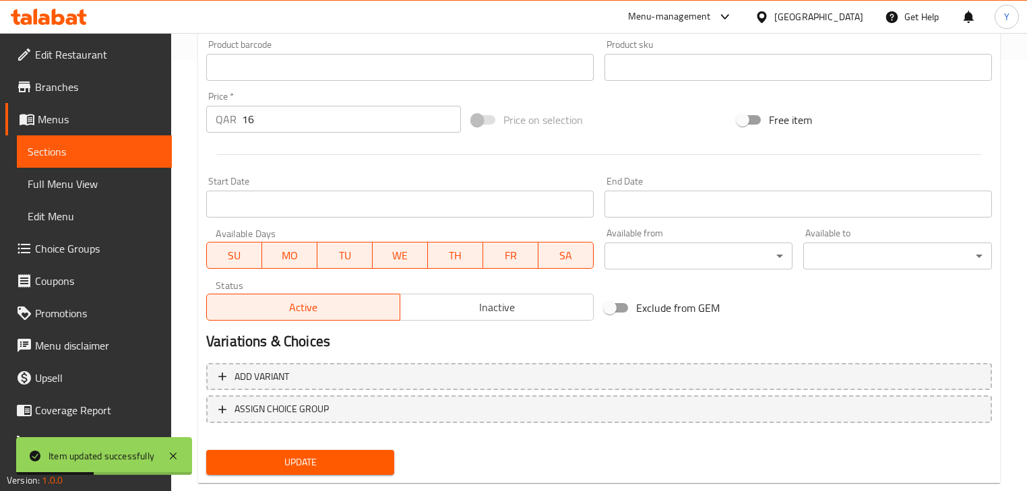
click at [344, 454] on span "Update" at bounding box center [300, 462] width 166 height 17
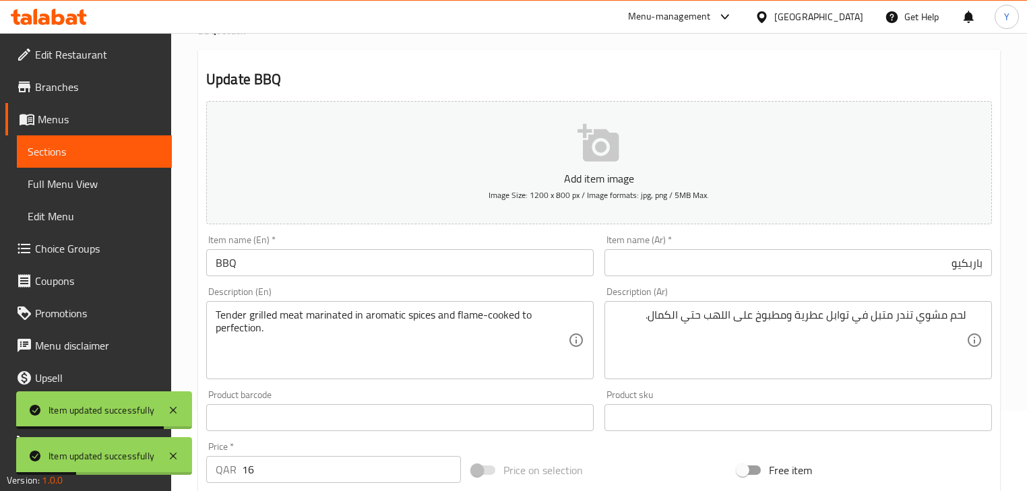
scroll to position [0, 0]
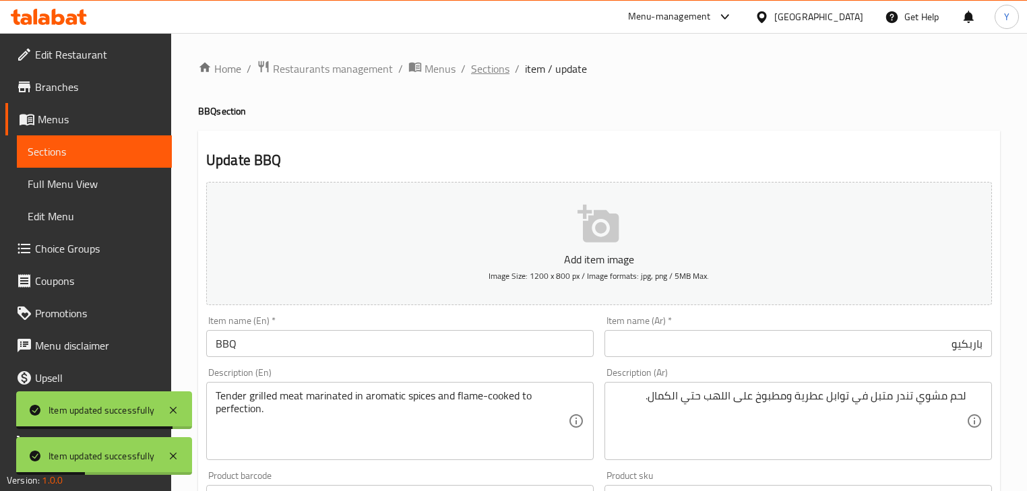
click at [483, 73] on span "Sections" at bounding box center [490, 69] width 38 height 16
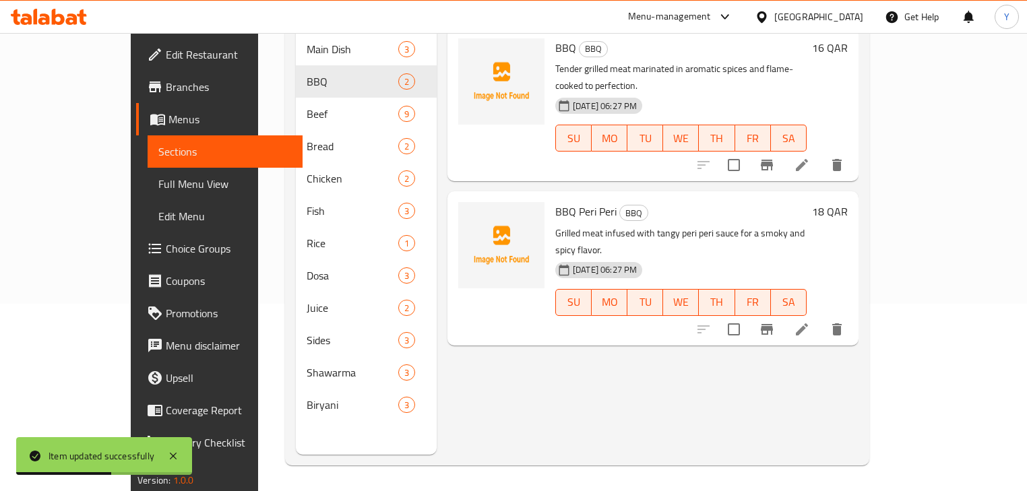
scroll to position [189, 0]
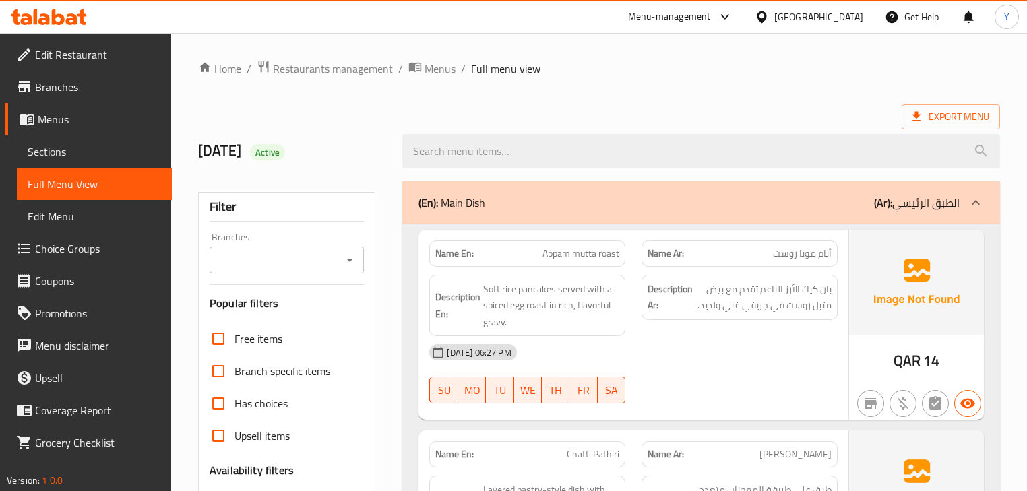
click at [369, 117] on div "Export Menu" at bounding box center [599, 116] width 802 height 25
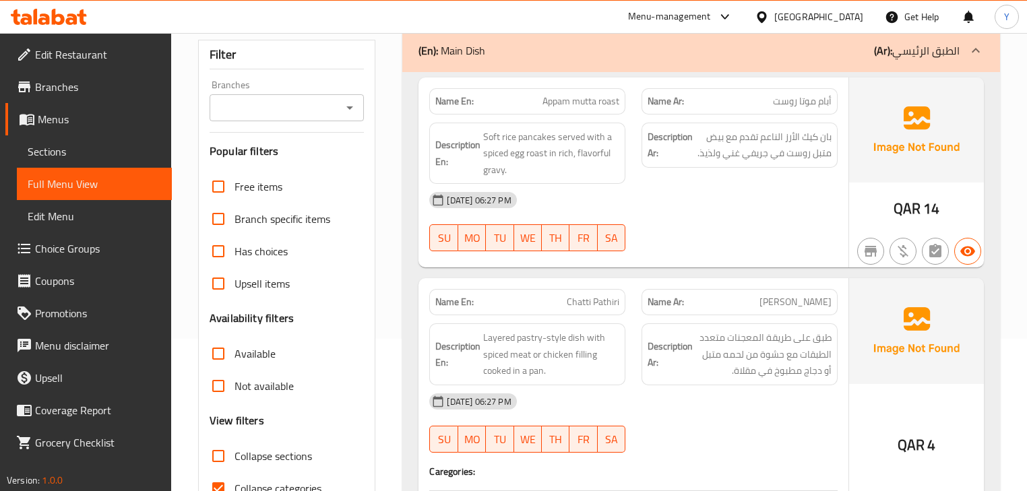
scroll to position [216, 0]
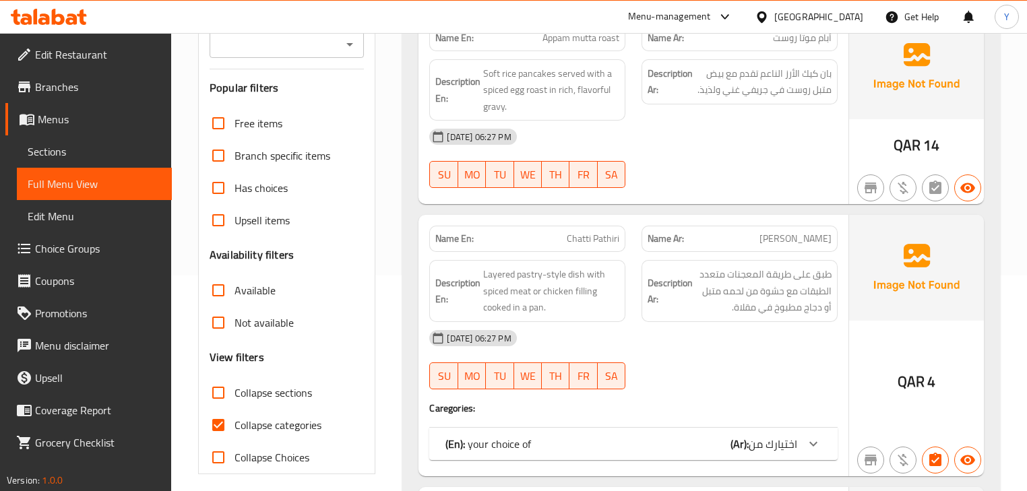
click at [222, 396] on input "Collapse sections" at bounding box center [218, 393] width 32 height 32
checkbox input "true"
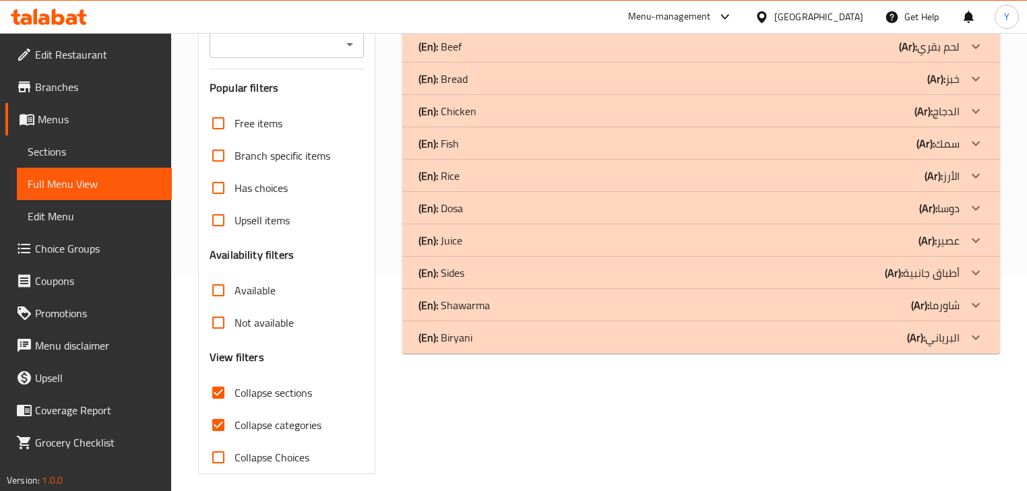
scroll to position [0, 0]
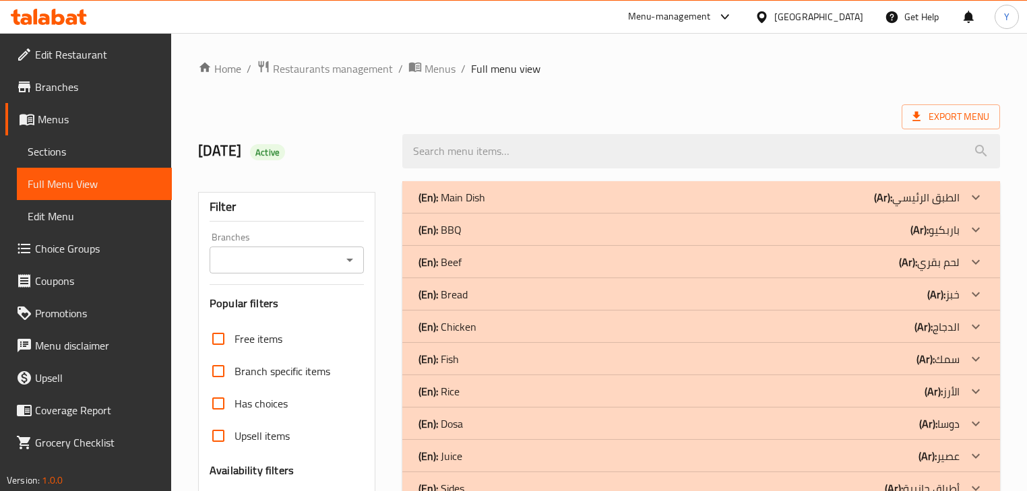
click at [497, 229] on div "(En): BBQ (Ar): باربكيو" at bounding box center [689, 230] width 541 height 16
click at [535, 188] on div "(En): Main Dish (Ar): الطبق الرئيسي" at bounding box center [700, 197] width 597 height 32
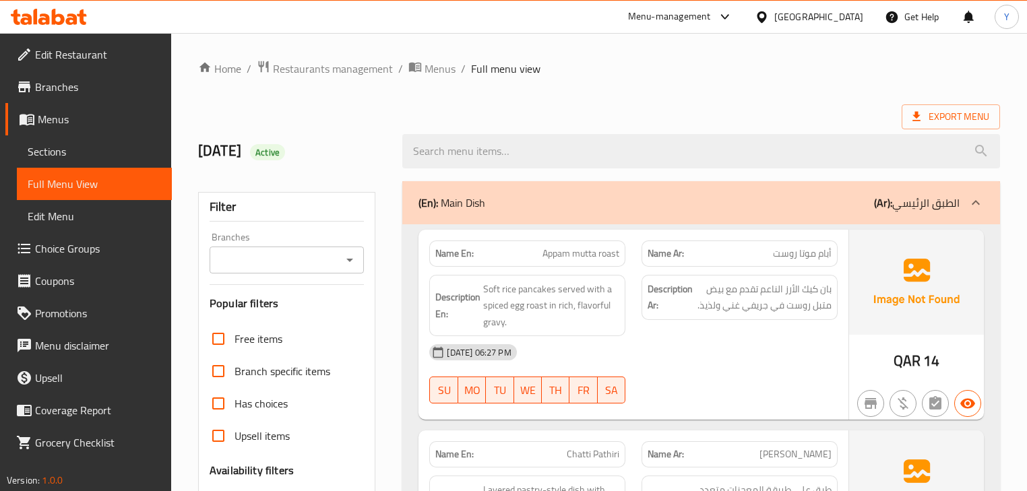
drag, startPoint x: 62, startPoint y: 151, endPoint x: 78, endPoint y: 156, distance: 16.8
click at [62, 151] on span "Sections" at bounding box center [94, 152] width 133 height 16
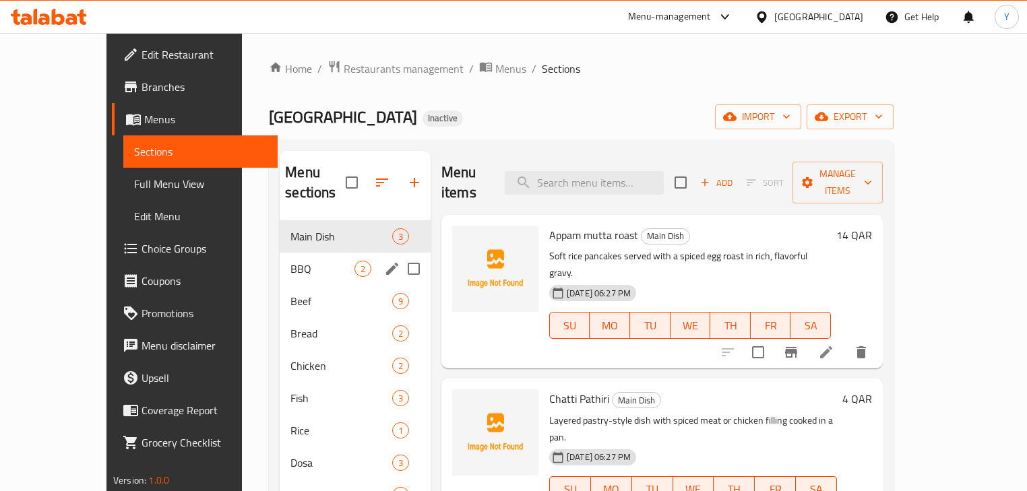
click at [384, 261] on icon "edit" at bounding box center [392, 269] width 16 height 16
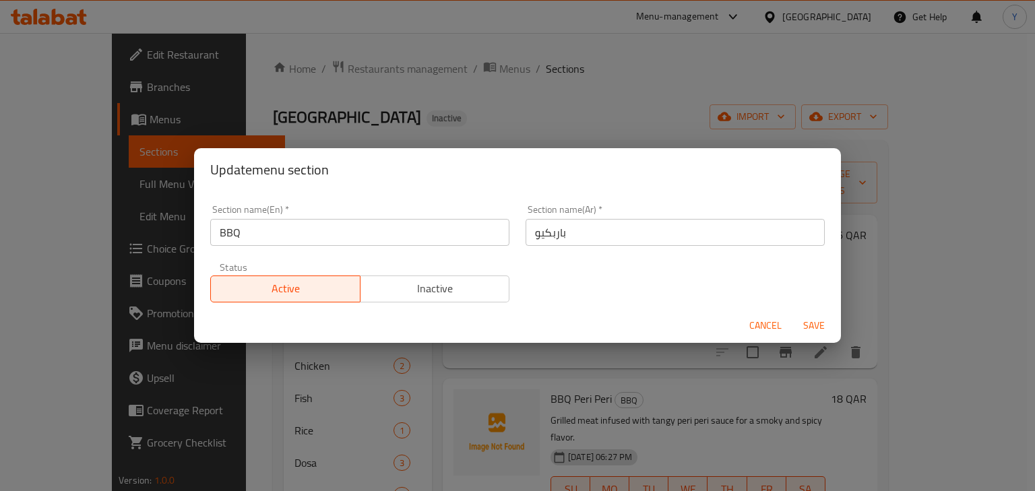
click at [582, 235] on input "باربكيو" at bounding box center [675, 232] width 299 height 27
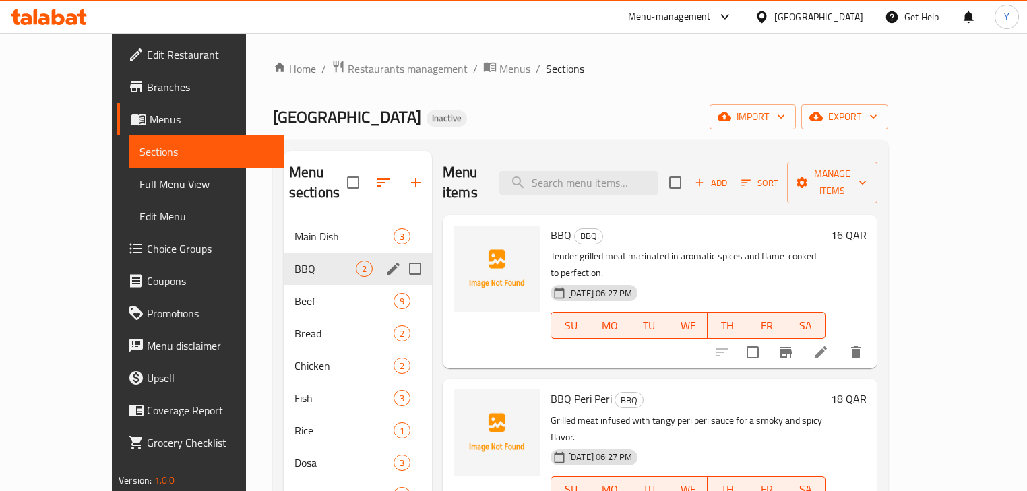
click at [386, 261] on icon "edit" at bounding box center [394, 269] width 16 height 16
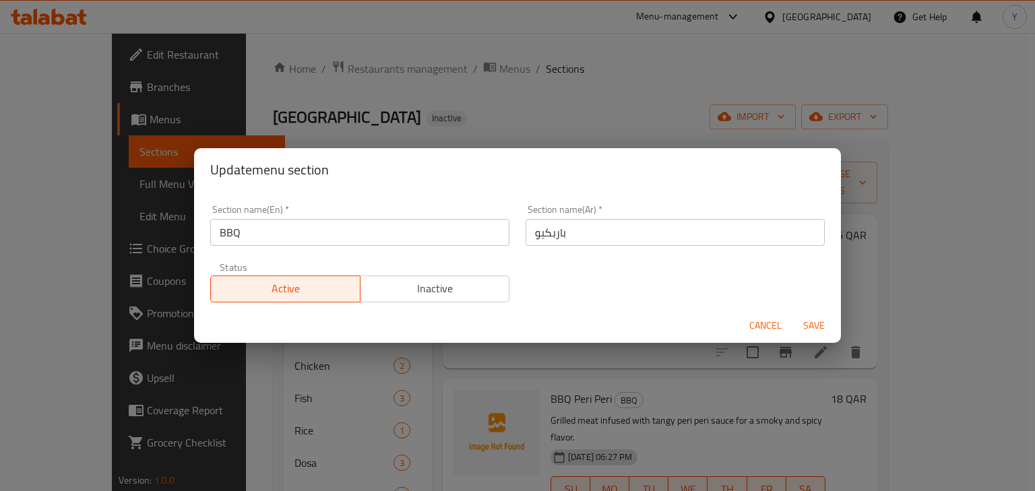
click at [667, 222] on input "باربكيو" at bounding box center [675, 232] width 299 height 27
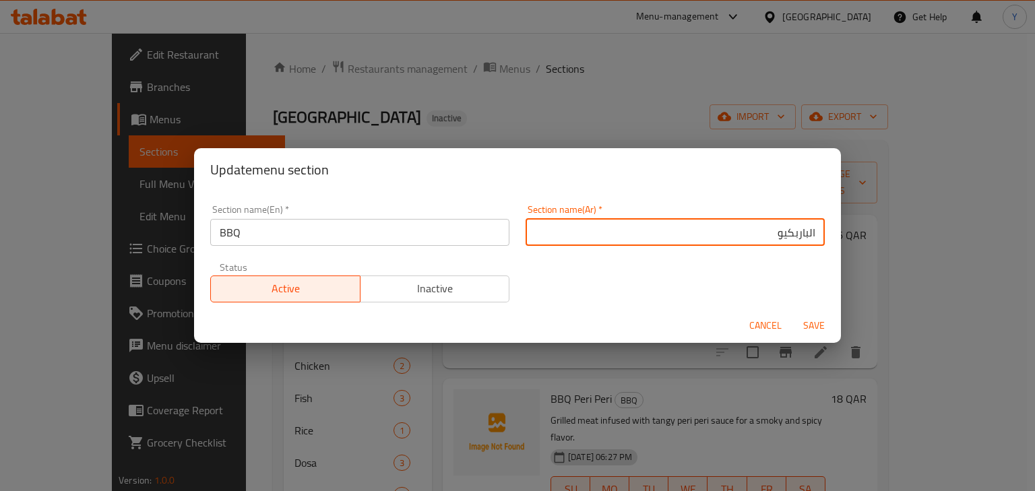
type input "الباربكيو"
click at [793, 313] on button "Save" at bounding box center [814, 325] width 43 height 25
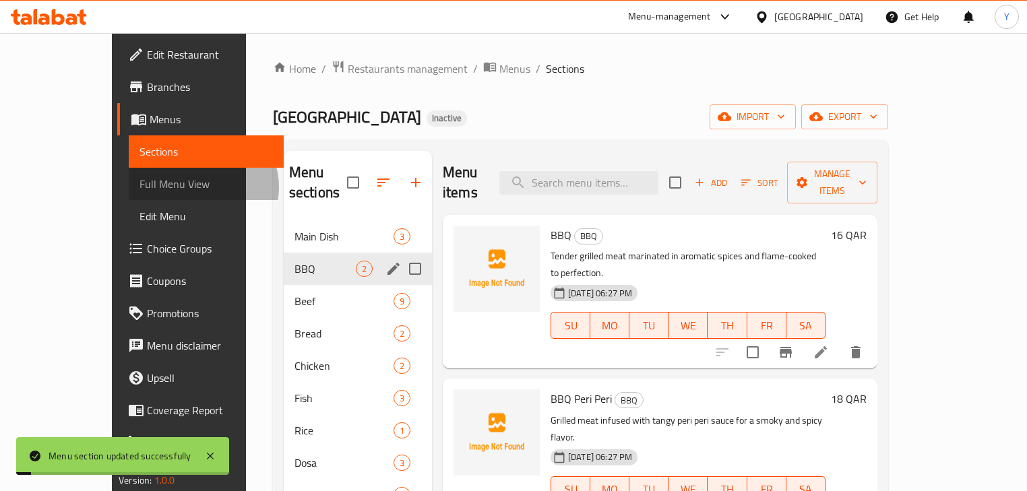
click at [140, 187] on span "Full Menu View" at bounding box center [206, 184] width 133 height 16
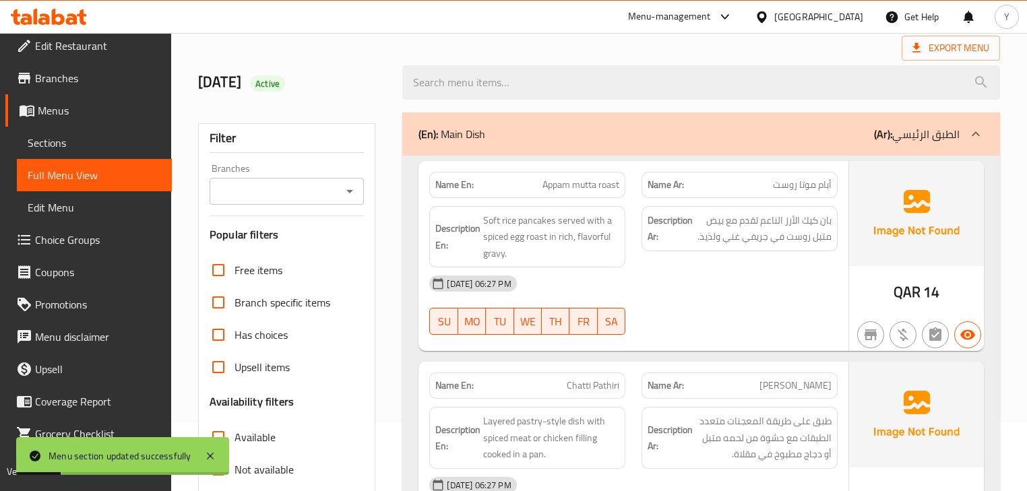
scroll to position [216, 0]
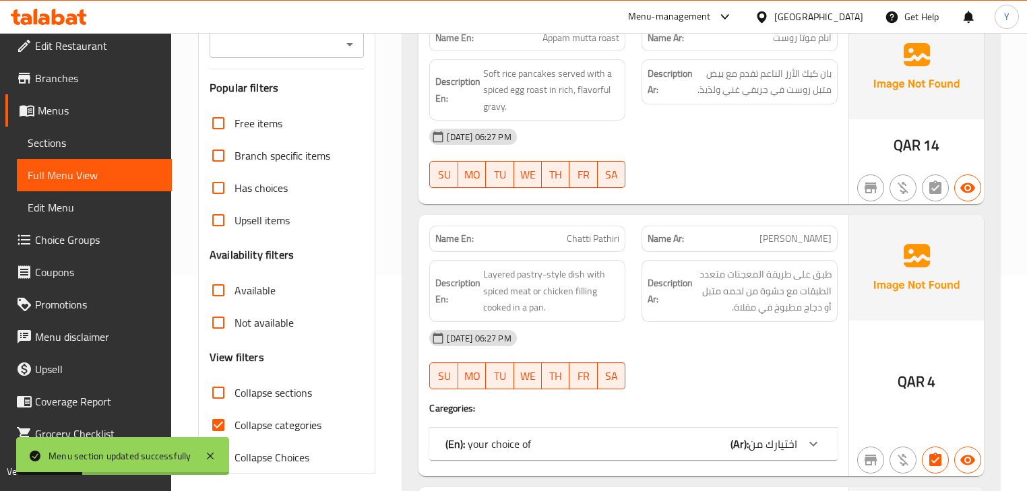
click at [248, 393] on span "Collapse sections" at bounding box center [274, 393] width 78 height 16
click at [235, 393] on input "Collapse sections" at bounding box center [218, 393] width 32 height 32
checkbox input "true"
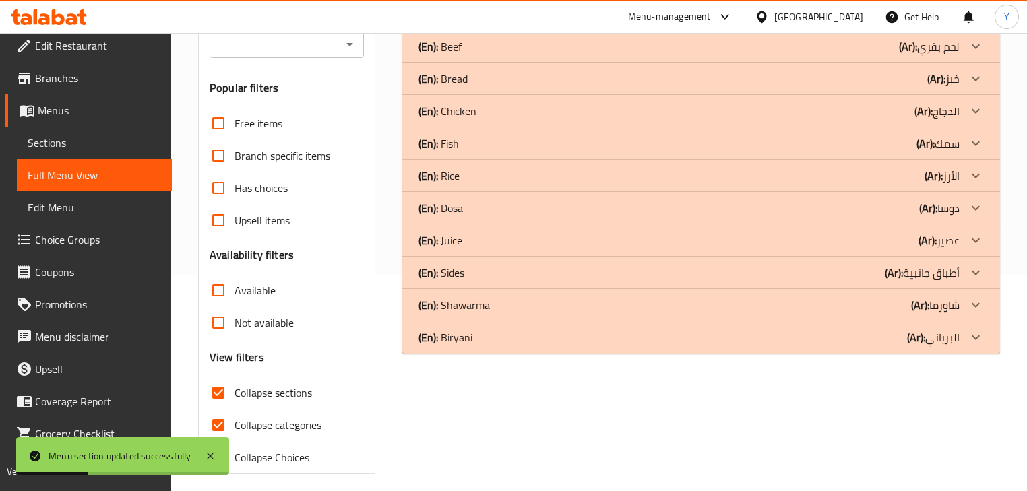
scroll to position [0, 0]
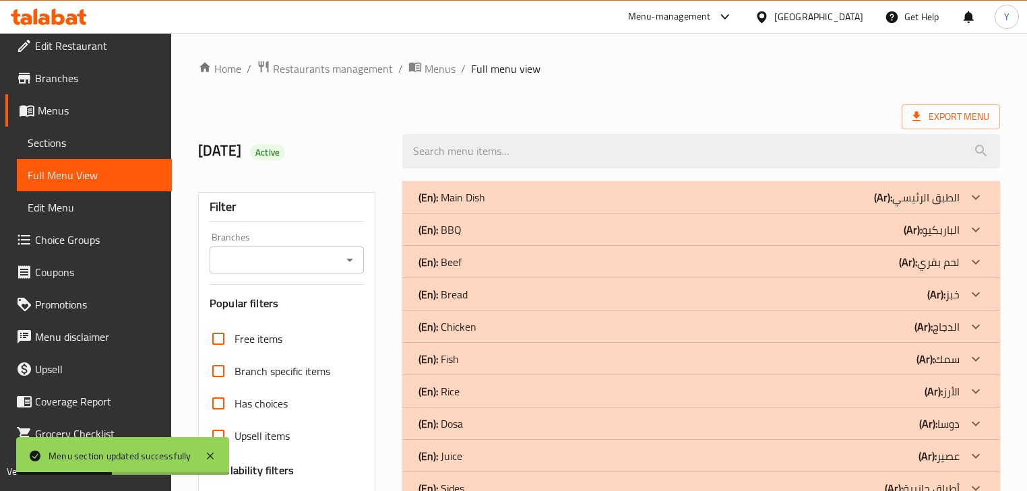
click at [556, 237] on div "(En): BBQ (Ar): الباربكيو" at bounding box center [689, 230] width 541 height 16
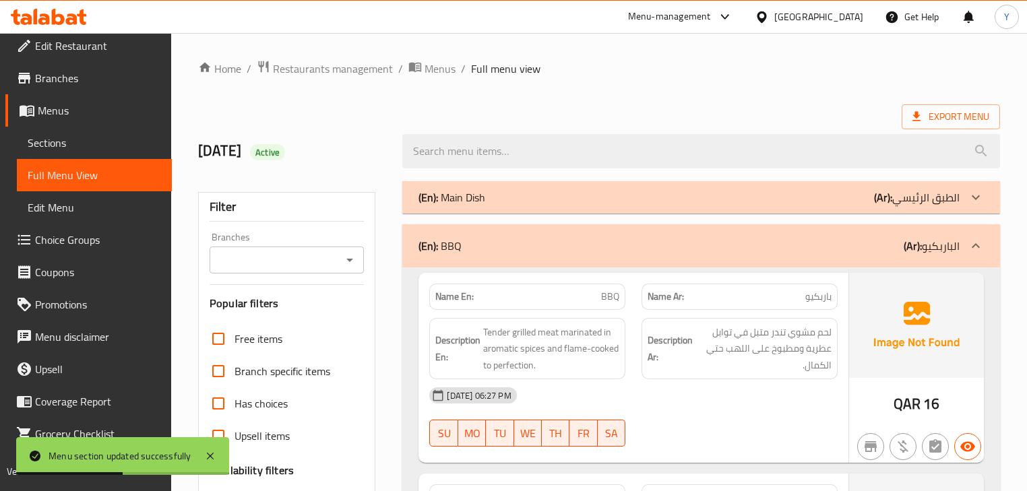
click at [596, 206] on div "(En): Main Dish (Ar): الطبق الرئيسي" at bounding box center [700, 197] width 597 height 32
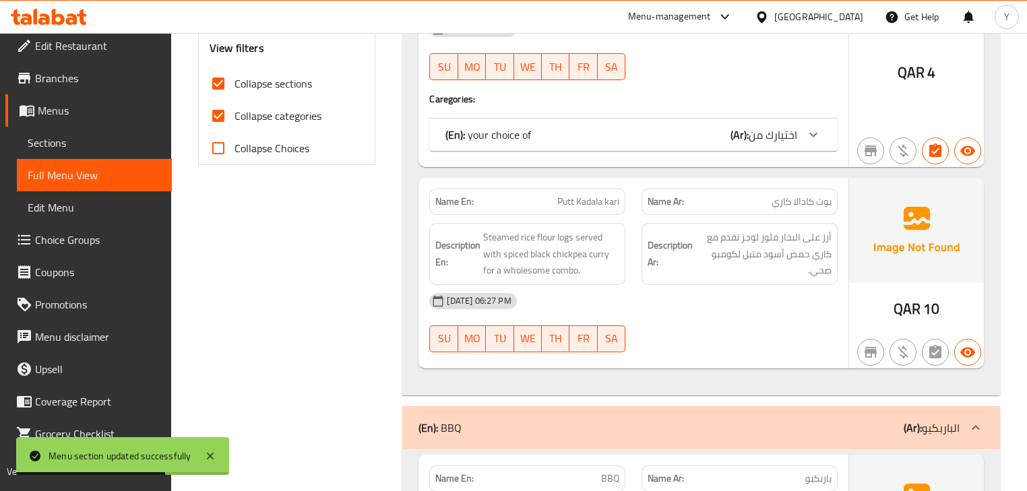
scroll to position [539, 0]
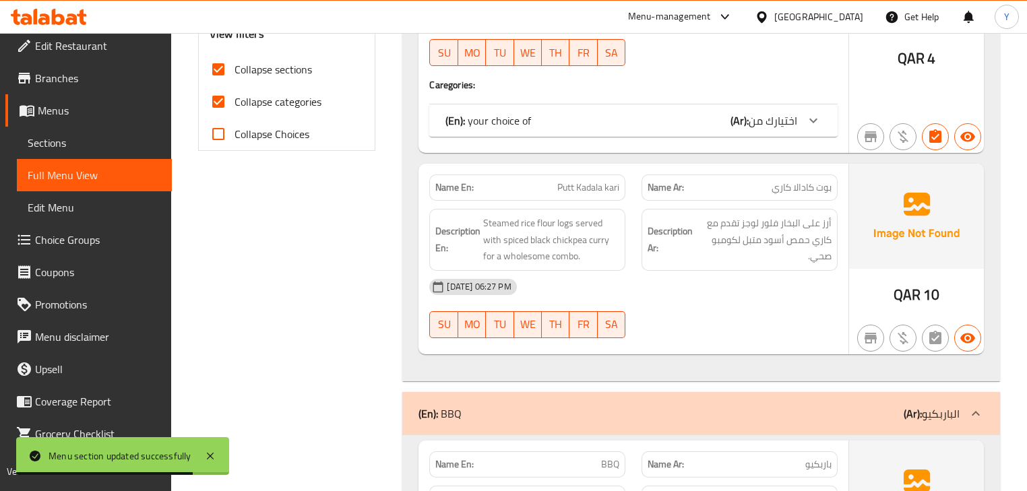
click at [245, 104] on span "Collapse categories" at bounding box center [278, 102] width 87 height 16
click at [235, 104] on input "Collapse categories" at bounding box center [218, 102] width 32 height 32
checkbox input "false"
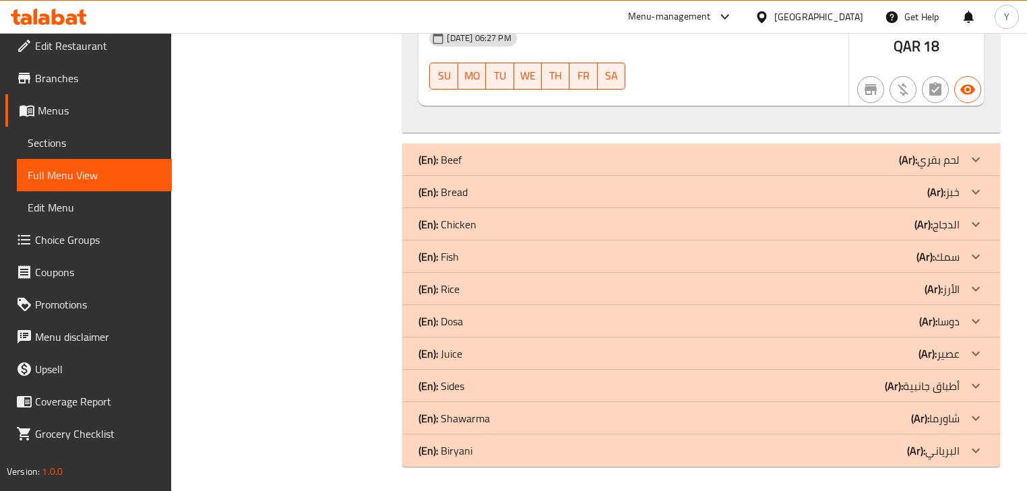
drag, startPoint x: 603, startPoint y: 288, endPoint x: 605, endPoint y: 514, distance: 225.8
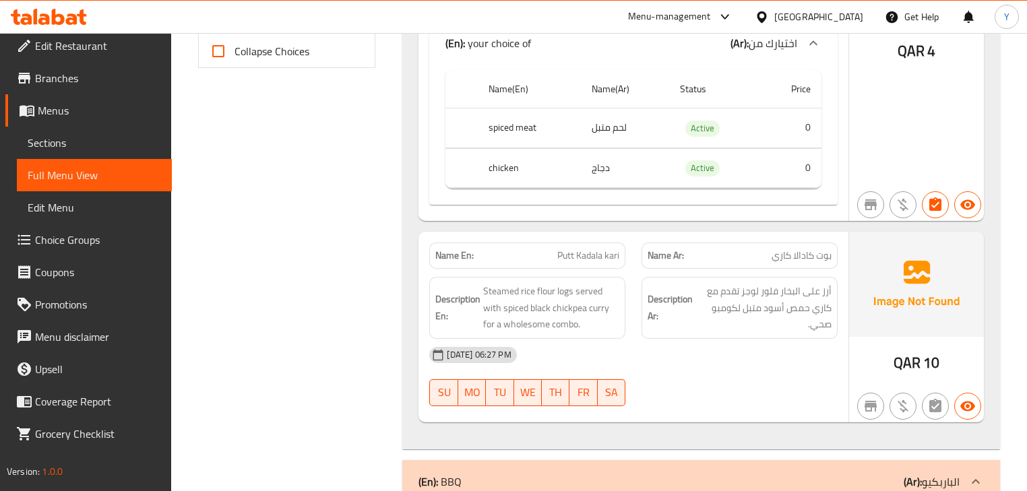
drag, startPoint x: 407, startPoint y: 106, endPoint x: 632, endPoint y: -65, distance: 282.3
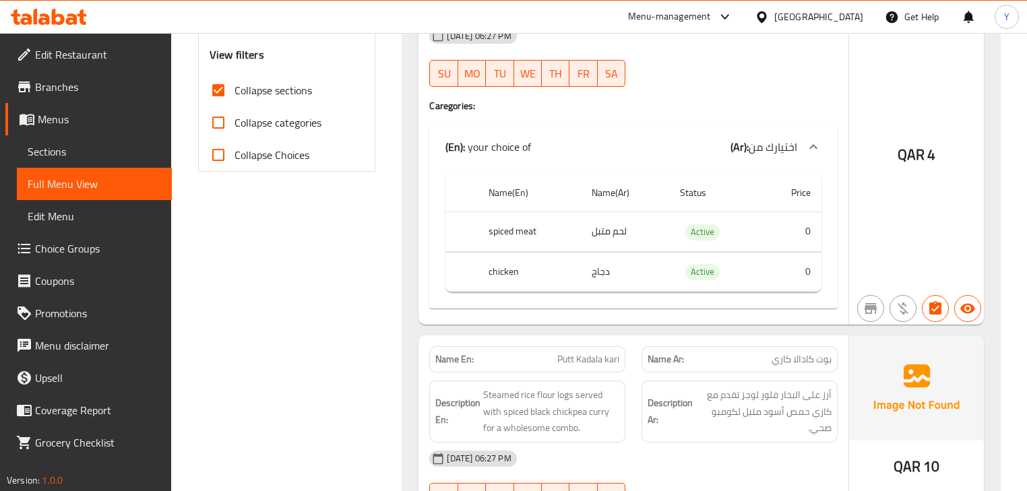
scroll to position [0, 0]
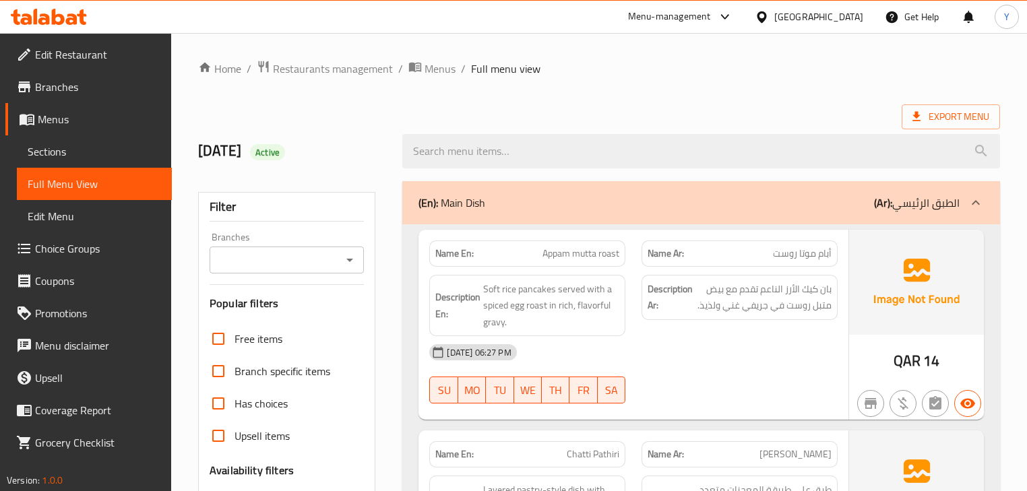
drag, startPoint x: 755, startPoint y: 156, endPoint x: 844, endPoint y: -65, distance: 238.9
drag, startPoint x: 957, startPoint y: 135, endPoint x: 959, endPoint y: 127, distance: 8.3
click at [956, 135] on input "search" at bounding box center [700, 151] width 597 height 34
click at [959, 127] on span "Export Menu" at bounding box center [951, 116] width 98 height 25
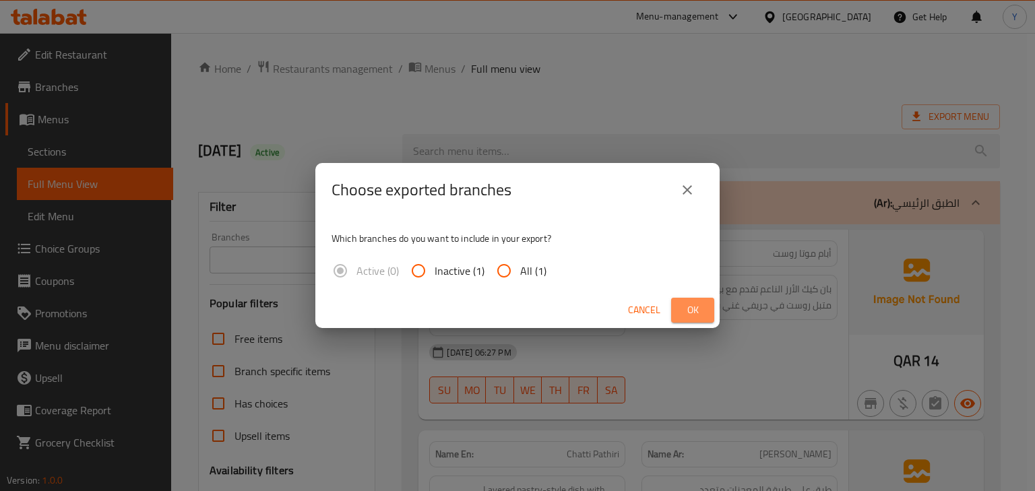
click at [679, 315] on button "Ok" at bounding box center [692, 310] width 43 height 25
